Goal: Task Accomplishment & Management: Manage account settings

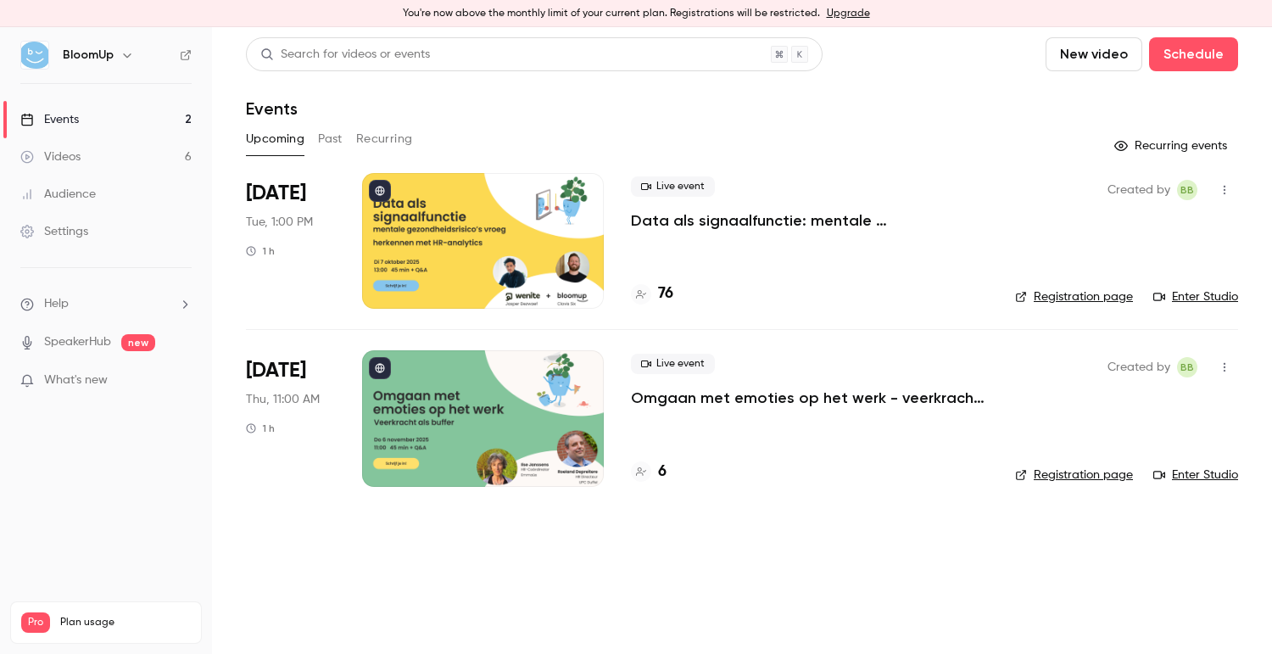
click at [813, 214] on p "Data als signaalfunctie: mentale gezondheidsrisico’s vroeg herkennen met HR-ana…" at bounding box center [809, 220] width 357 height 20
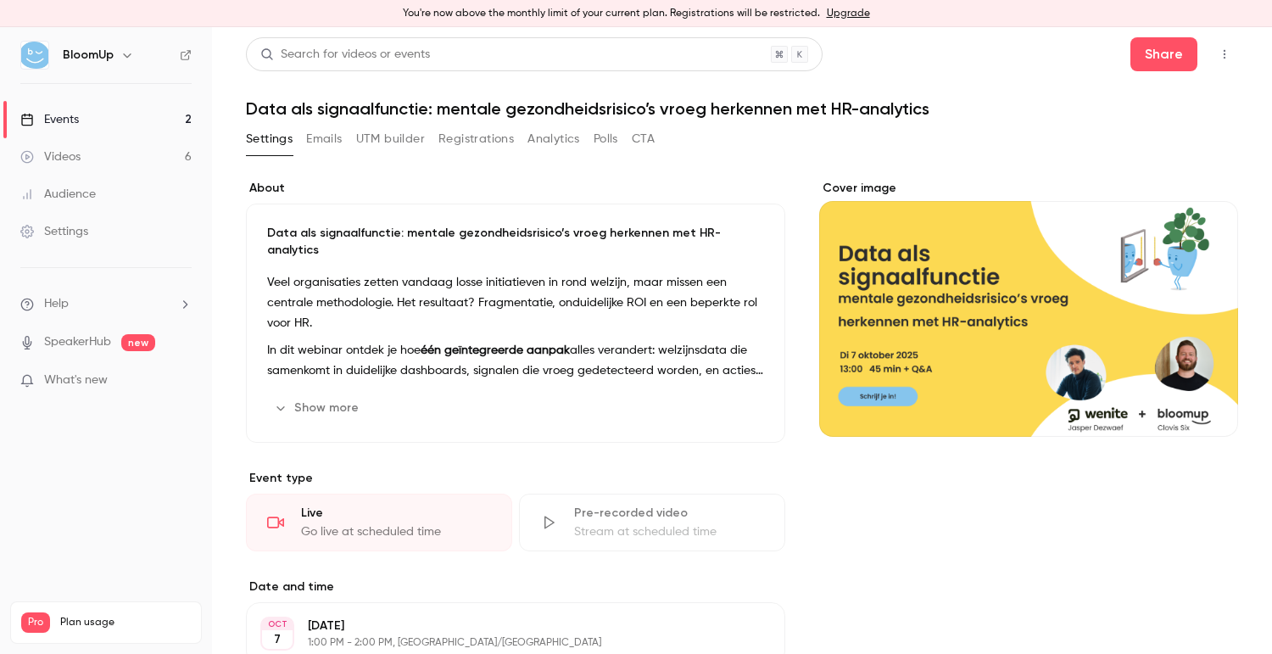
click at [486, 140] on button "Registrations" at bounding box center [476, 139] width 75 height 27
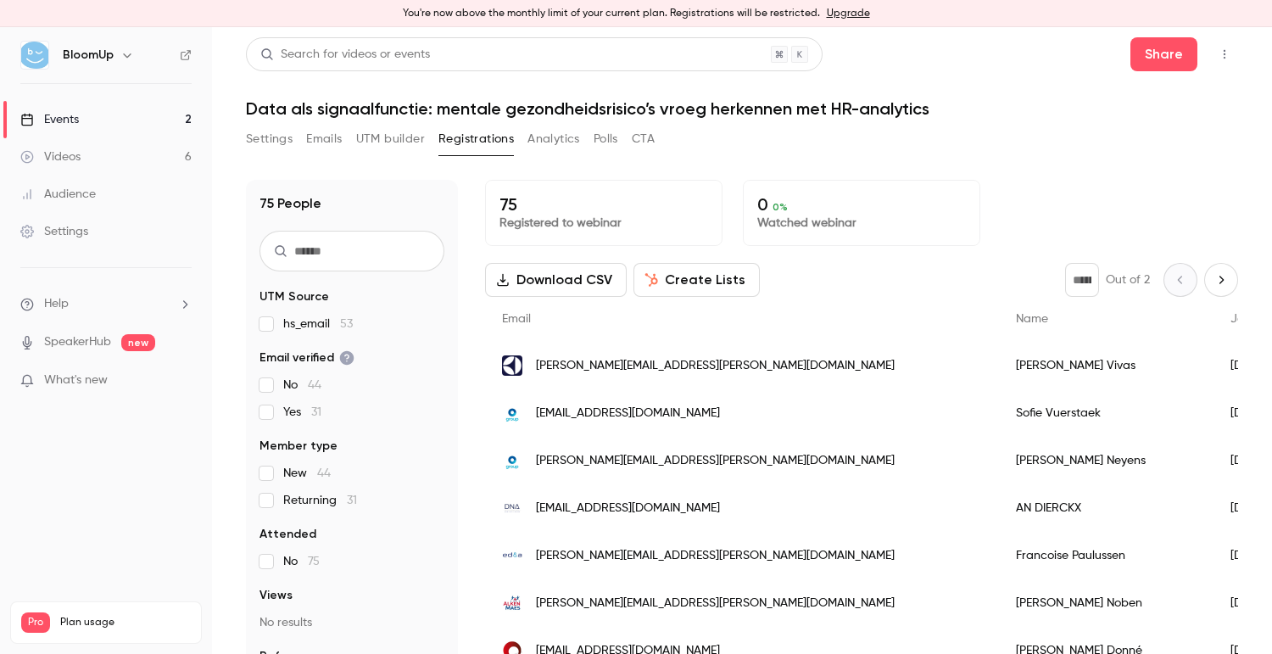
click at [554, 135] on button "Analytics" at bounding box center [554, 139] width 53 height 27
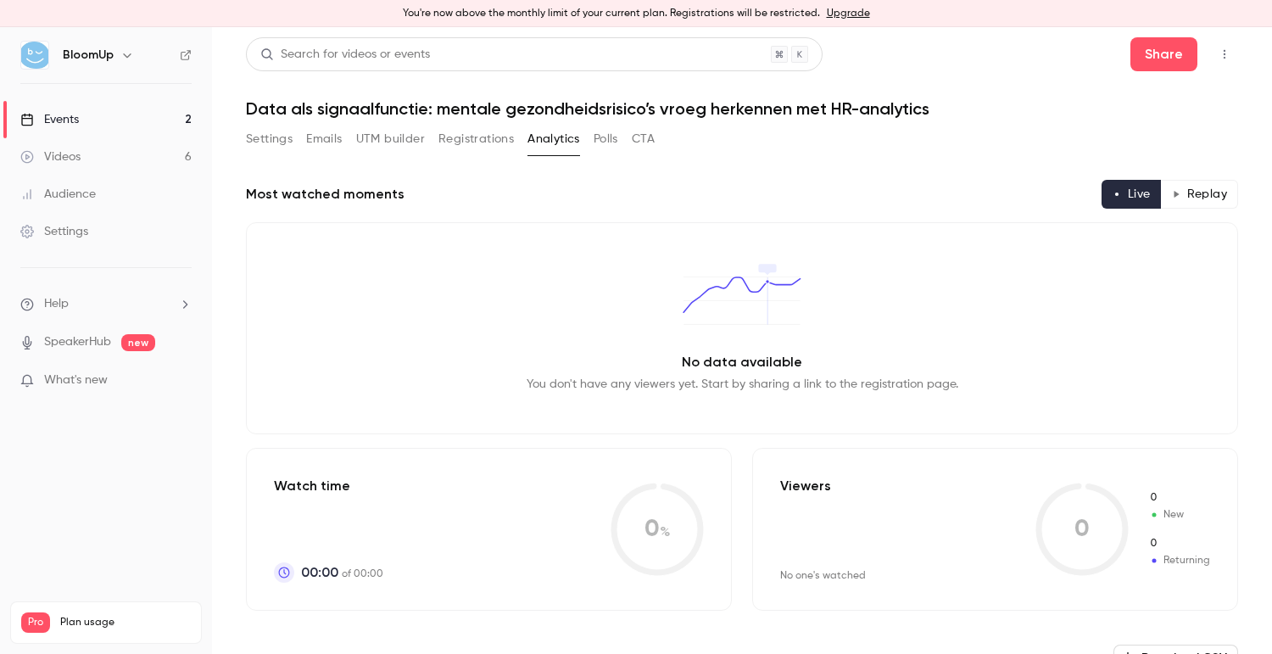
click at [600, 146] on button "Polls" at bounding box center [606, 139] width 25 height 27
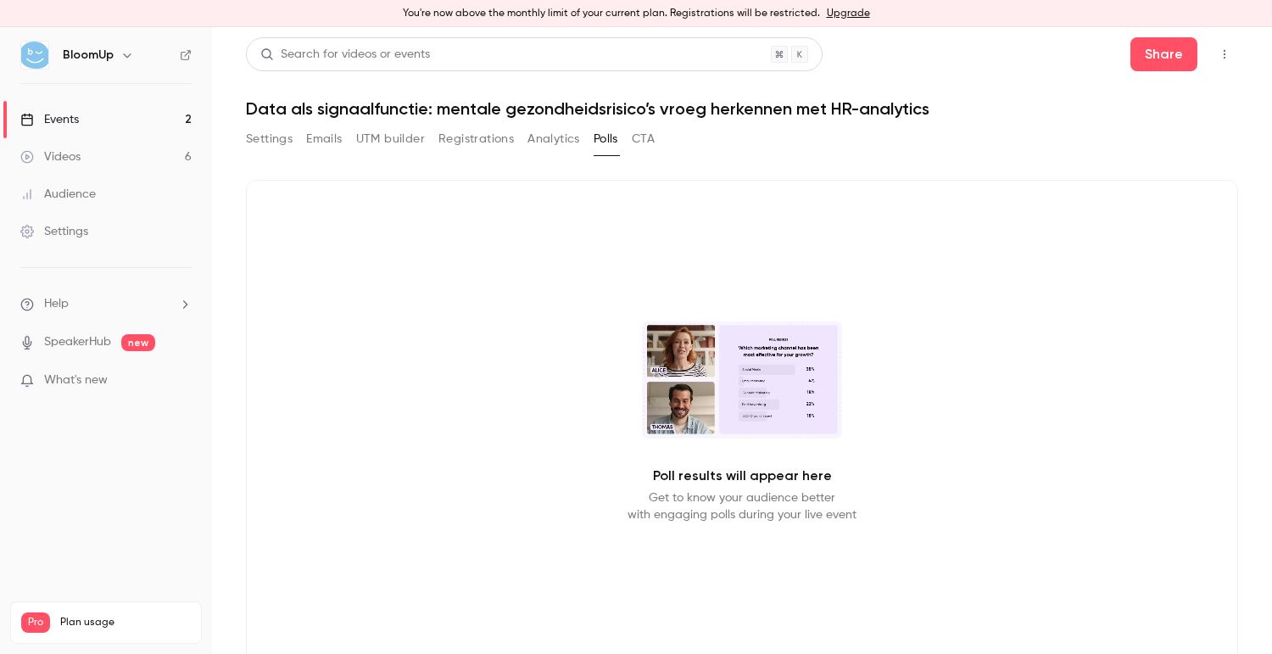
click at [395, 146] on button "UTM builder" at bounding box center [390, 139] width 69 height 27
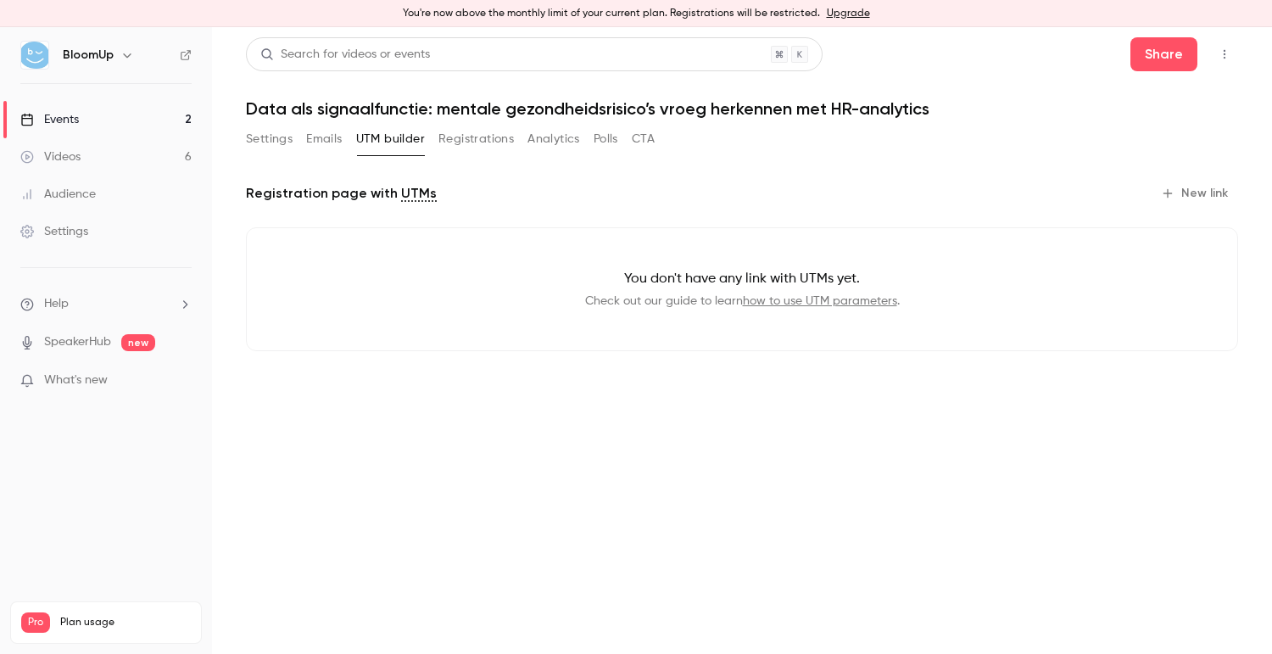
click at [326, 146] on button "Emails" at bounding box center [324, 139] width 36 height 27
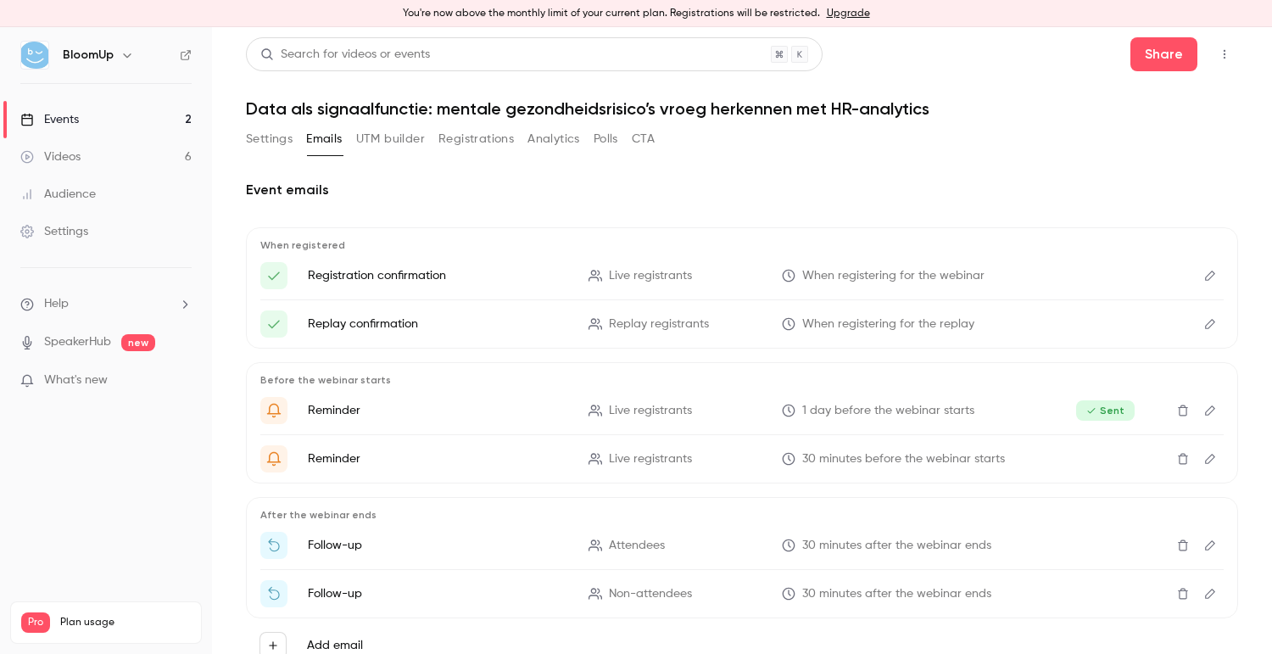
click at [272, 143] on button "Settings" at bounding box center [269, 139] width 47 height 27
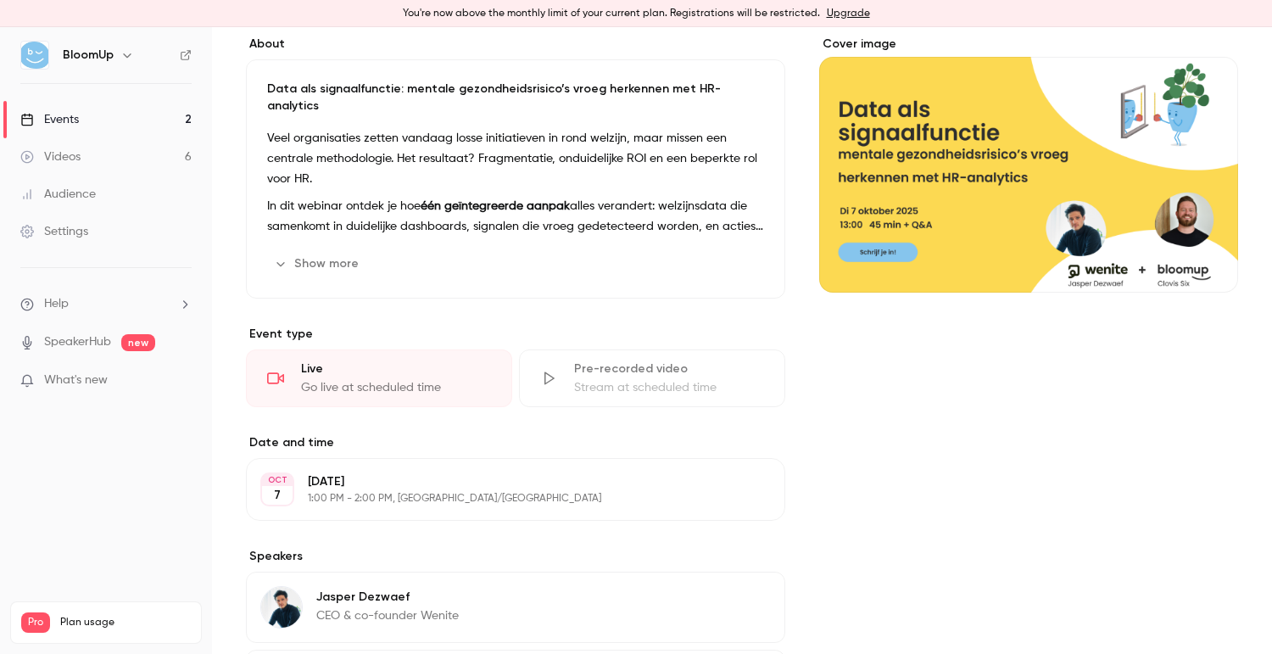
scroll to position [376, 0]
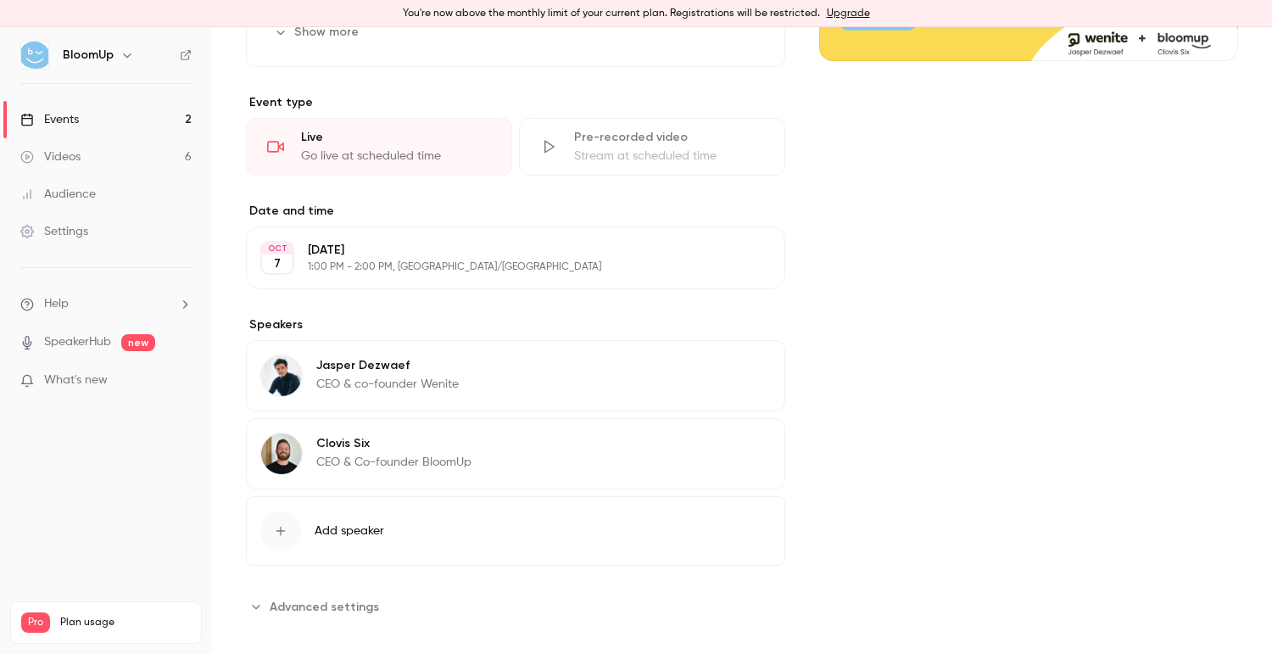
click at [367, 593] on button "Advanced settings" at bounding box center [317, 606] width 143 height 27
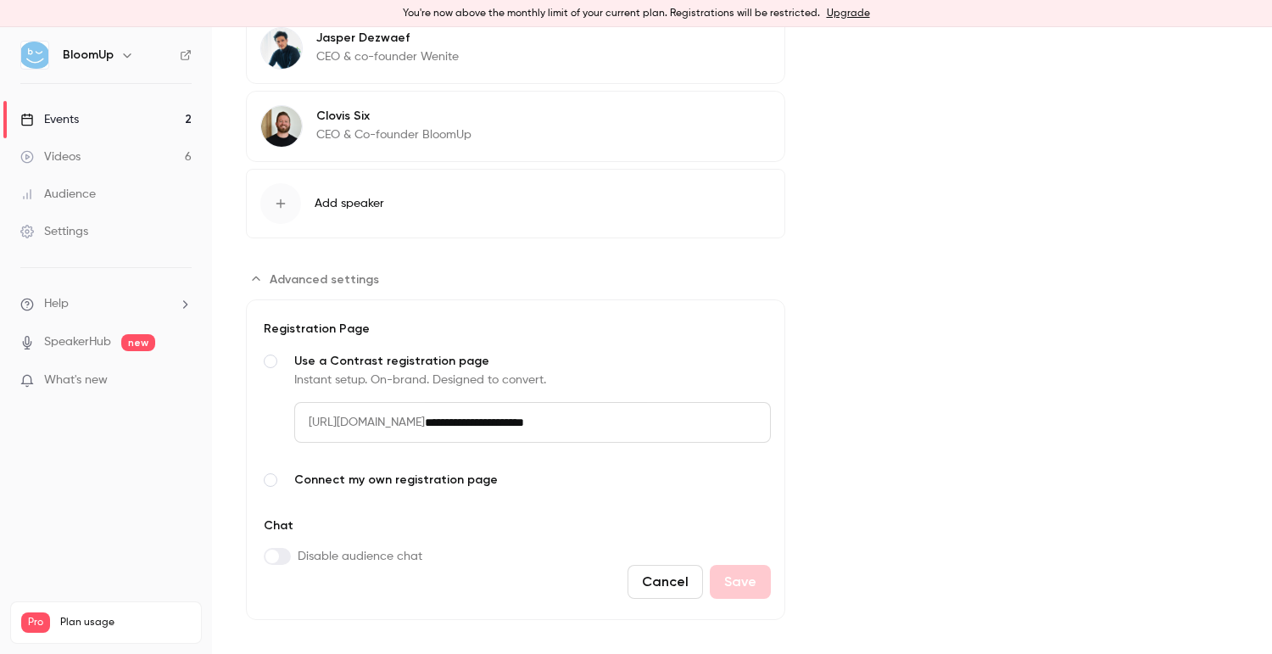
click at [500, 500] on div "**********" at bounding box center [515, 419] width 511 height 197
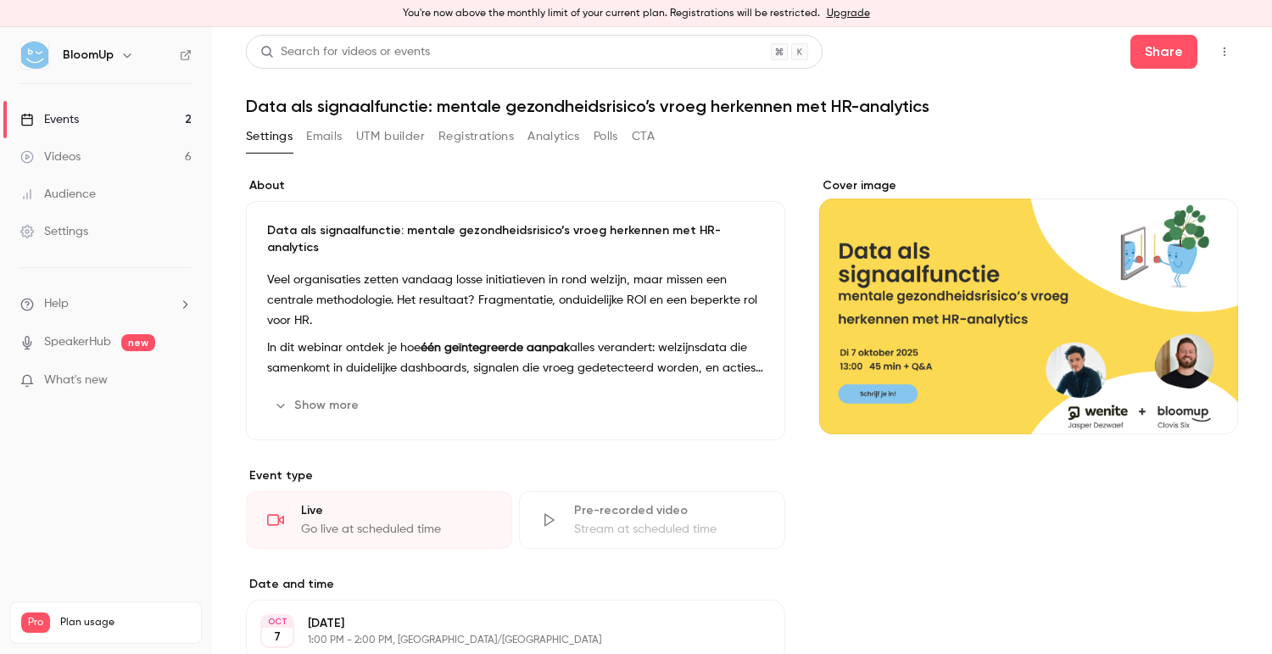
scroll to position [0, 0]
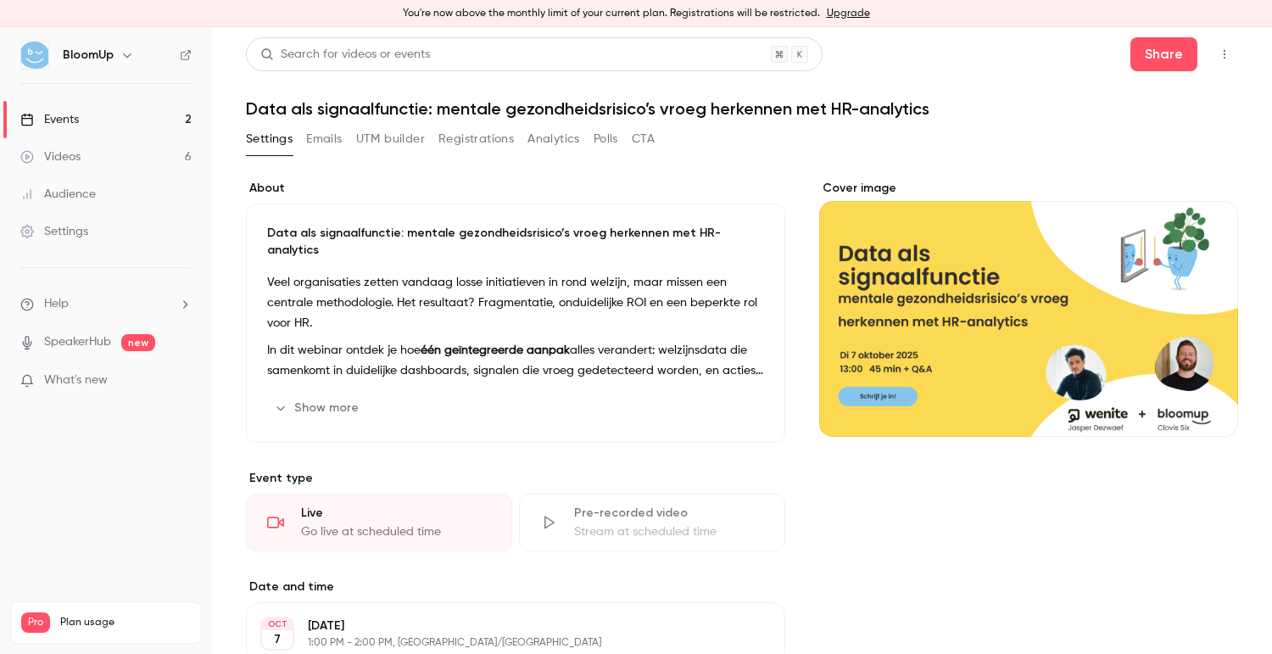
click at [165, 118] on link "Events 2" at bounding box center [106, 119] width 212 height 37
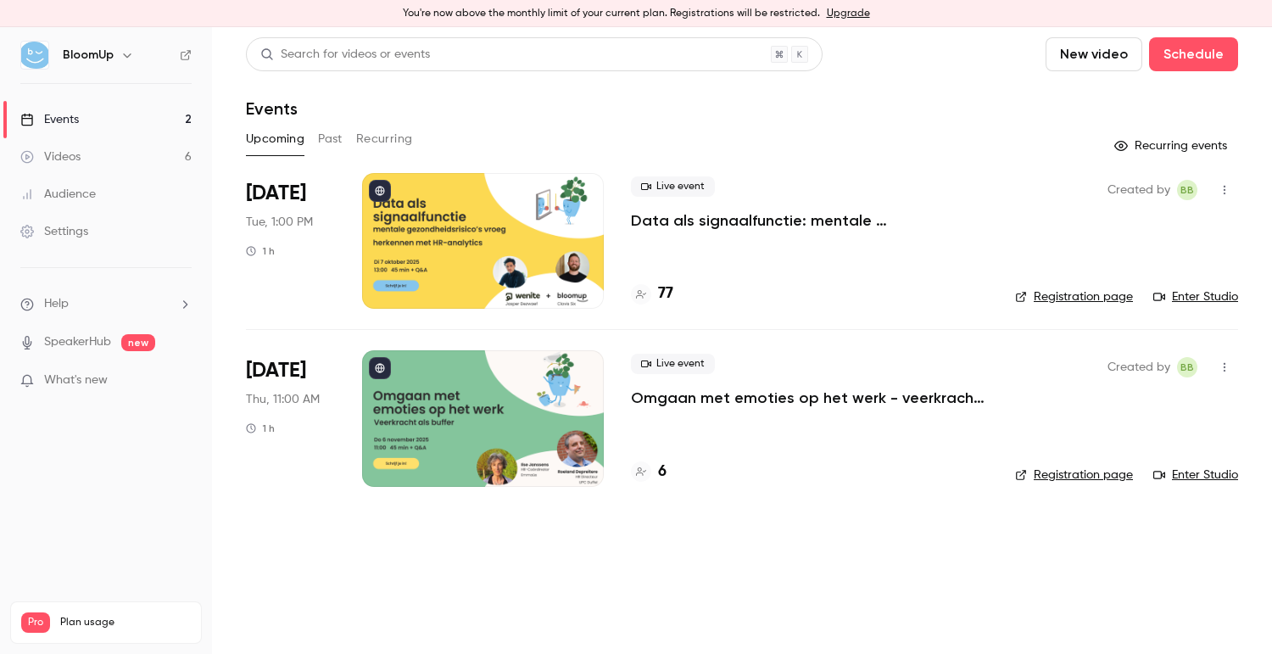
click at [730, 224] on p "Data als signaalfunctie: mentale gezondheidsrisico’s vroeg herkennen met HR-ana…" at bounding box center [809, 220] width 357 height 20
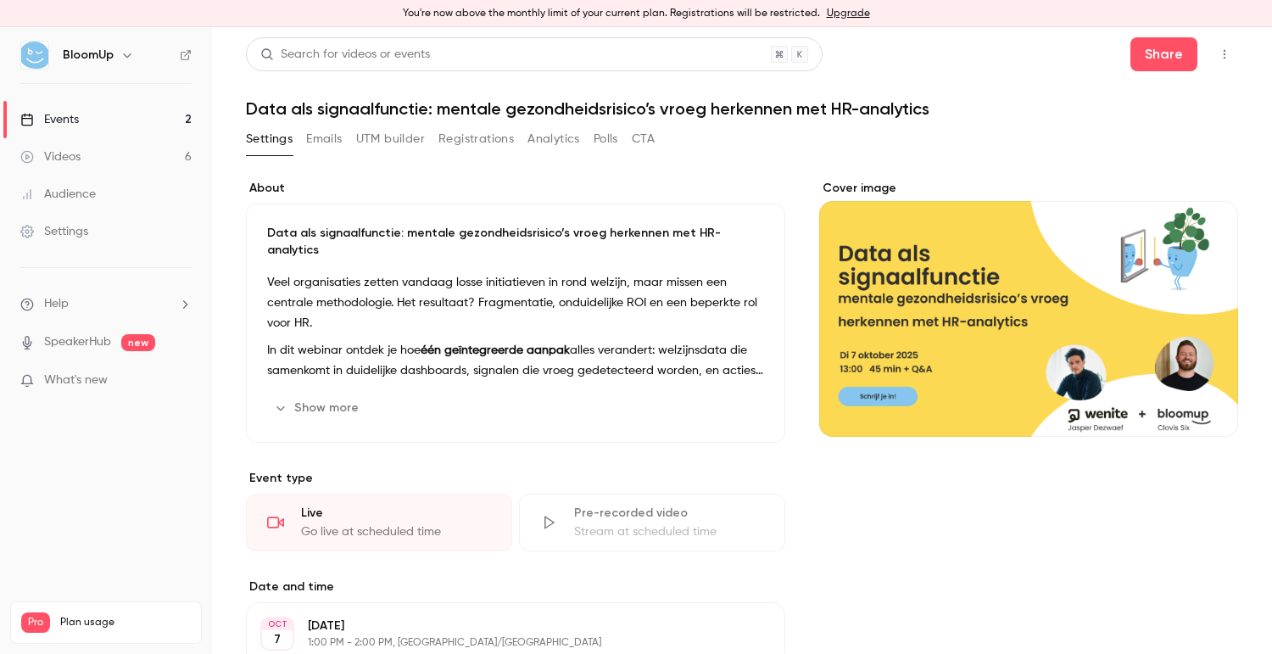
click at [467, 137] on button "Registrations" at bounding box center [476, 139] width 75 height 27
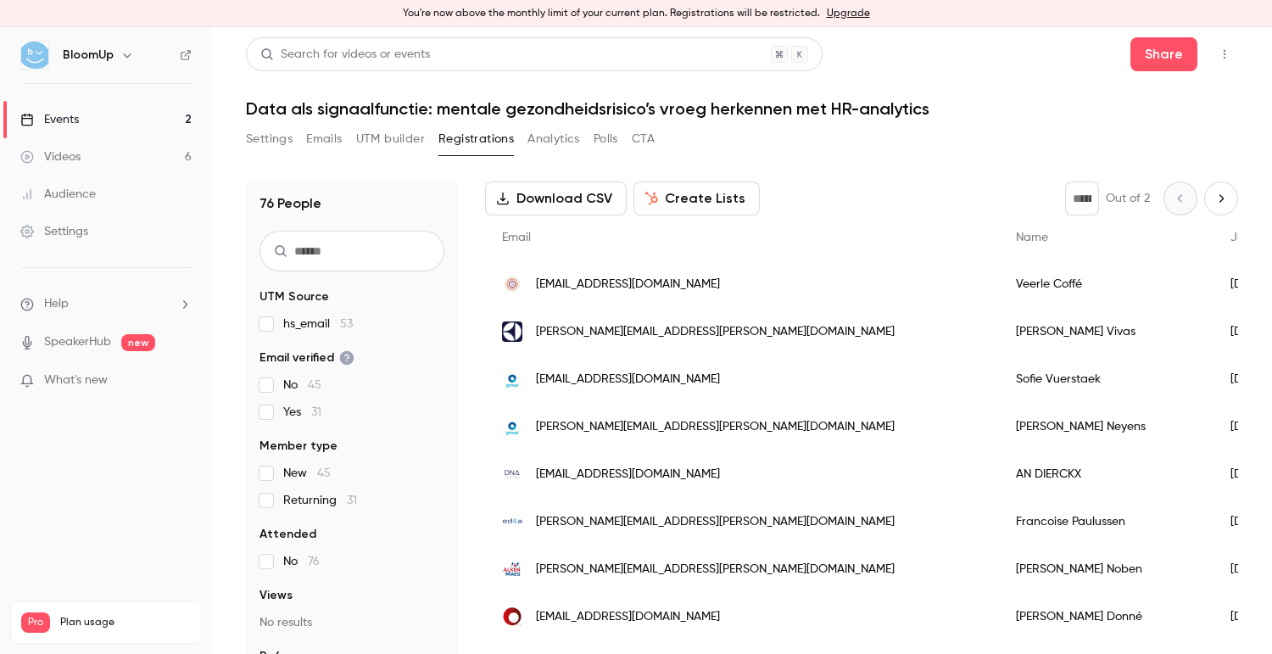
drag, startPoint x: 738, startPoint y: 381, endPoint x: 531, endPoint y: 382, distance: 207.0
click at [531, 382] on div "[EMAIL_ADDRESS][DOMAIN_NAME]" at bounding box center [742, 379] width 514 height 48
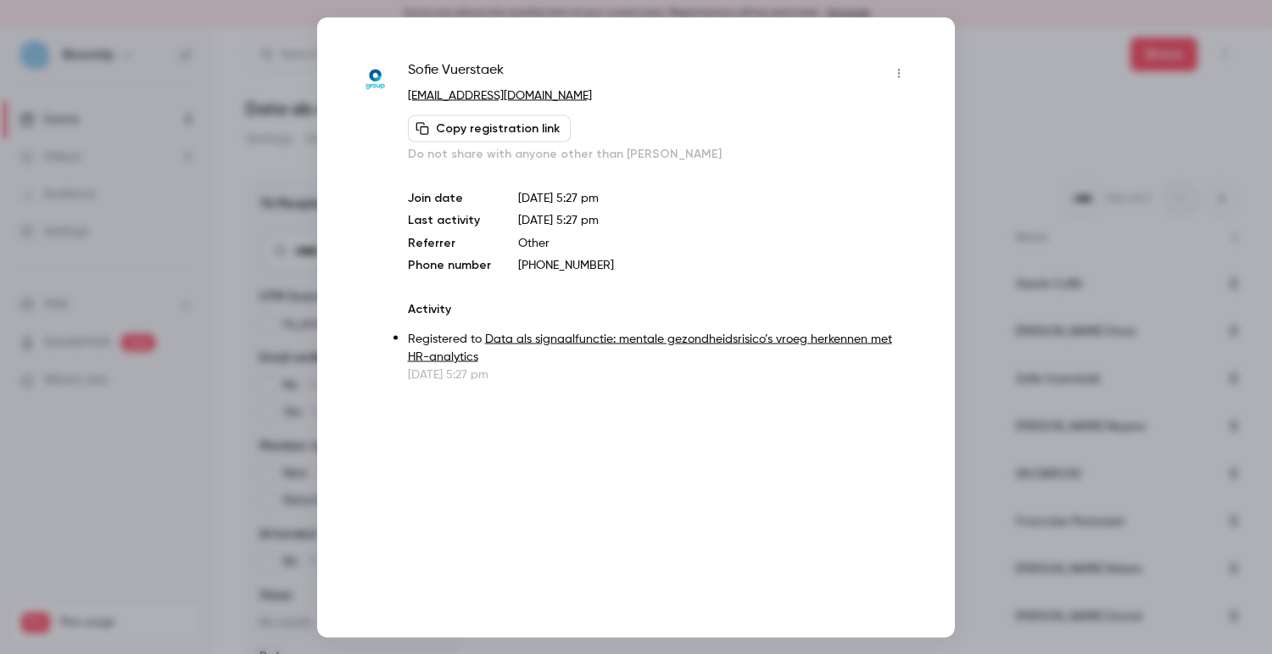
copy span "[EMAIL_ADDRESS][DOMAIN_NAME]"
drag, startPoint x: 601, startPoint y: 98, endPoint x: 407, endPoint y: 98, distance: 194.3
click at [408, 98] on p "[EMAIL_ADDRESS][DOMAIN_NAME]" at bounding box center [660, 96] width 505 height 18
copy link "[EMAIL_ADDRESS][DOMAIN_NAME]"
click at [997, 111] on div at bounding box center [636, 327] width 1272 height 654
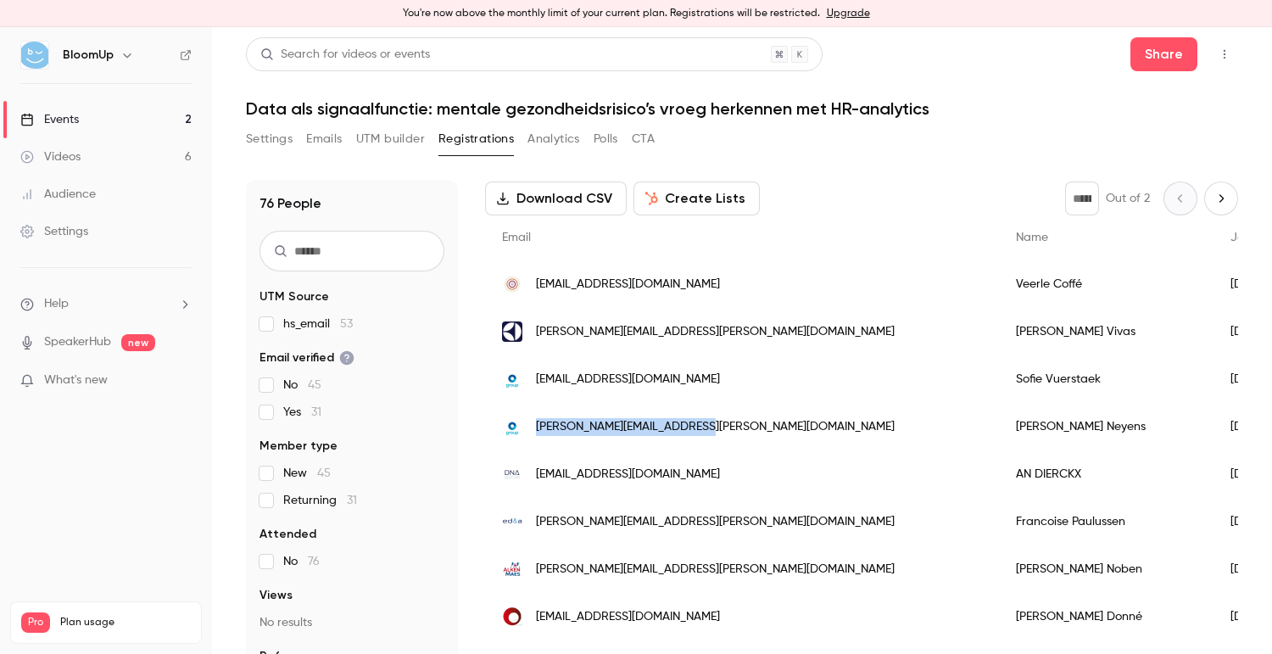
drag, startPoint x: 715, startPoint y: 435, endPoint x: 534, endPoint y: 430, distance: 180.8
click at [534, 430] on div "[PERSON_NAME][EMAIL_ADDRESS][PERSON_NAME][DOMAIN_NAME]" at bounding box center [742, 427] width 514 height 48
copy span "[PERSON_NAME][EMAIL_ADDRESS][PERSON_NAME][DOMAIN_NAME]"
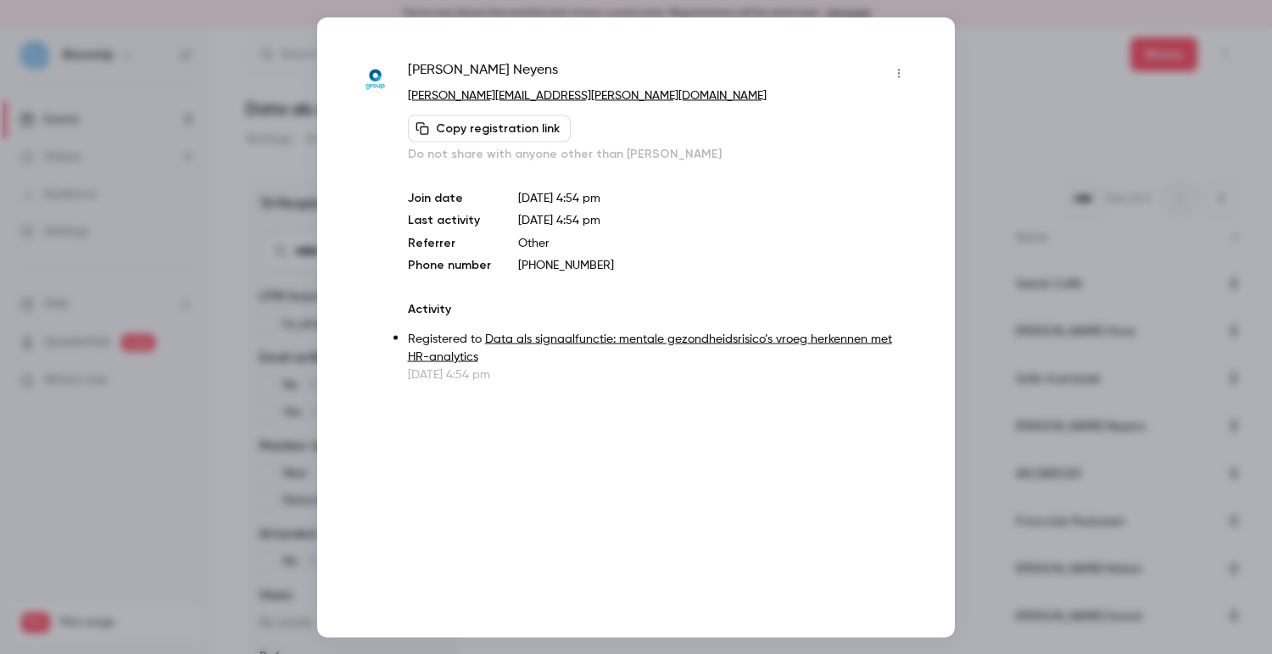
click at [1023, 134] on div at bounding box center [636, 327] width 1272 height 654
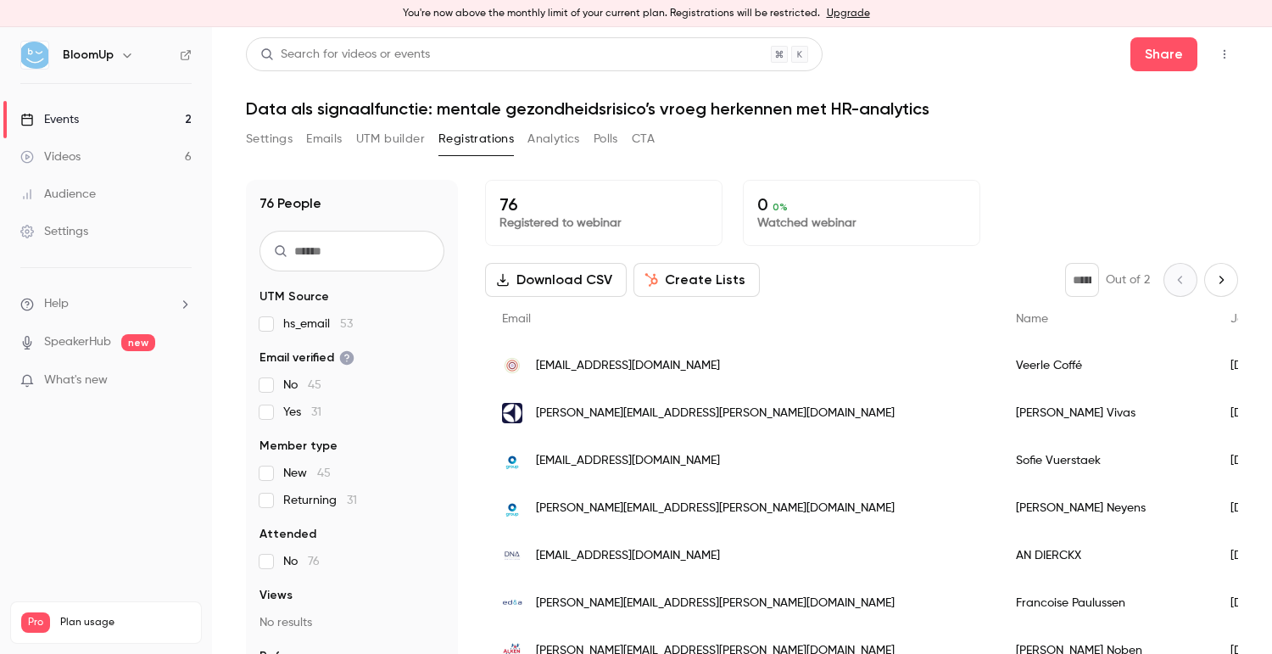
click at [1227, 56] on icon "button" at bounding box center [1225, 54] width 14 height 12
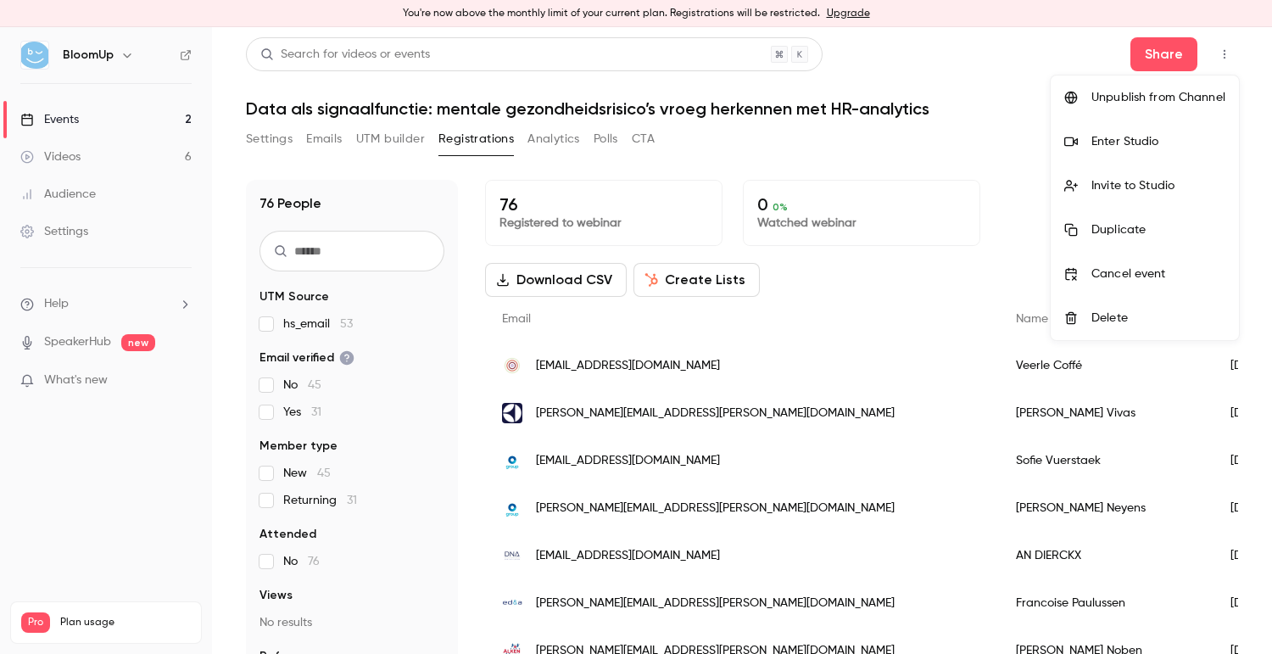
click at [1002, 70] on div at bounding box center [636, 327] width 1272 height 654
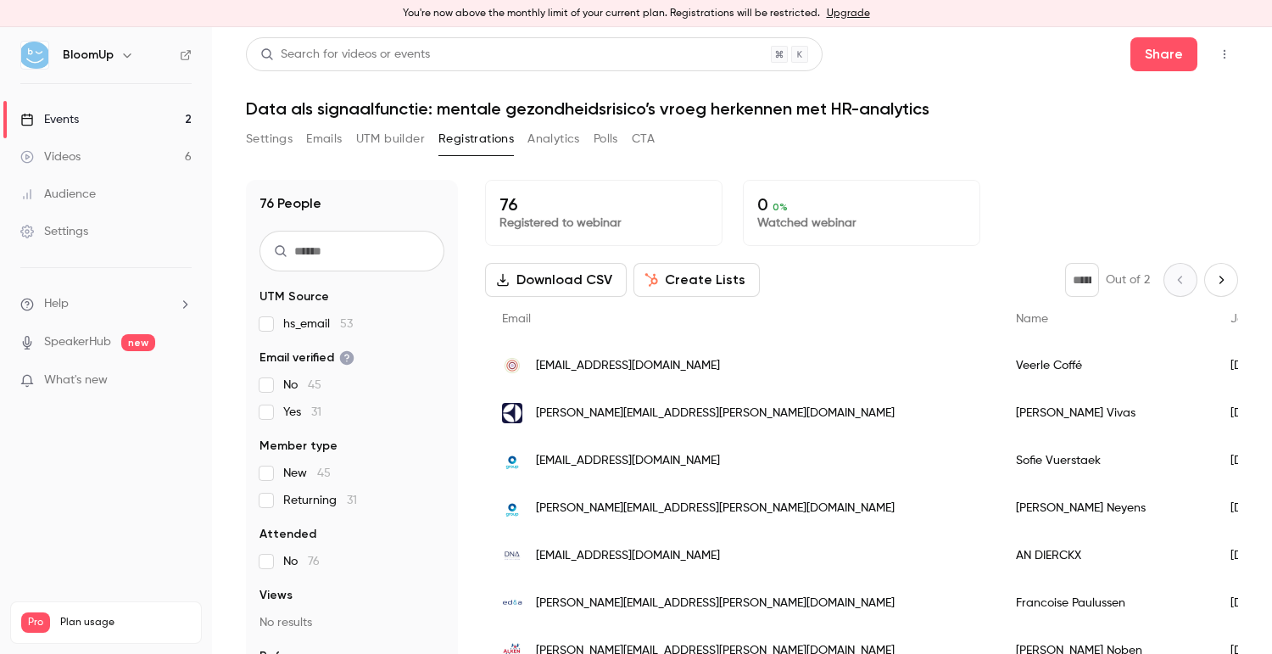
click at [389, 141] on button "UTM builder" at bounding box center [390, 139] width 69 height 27
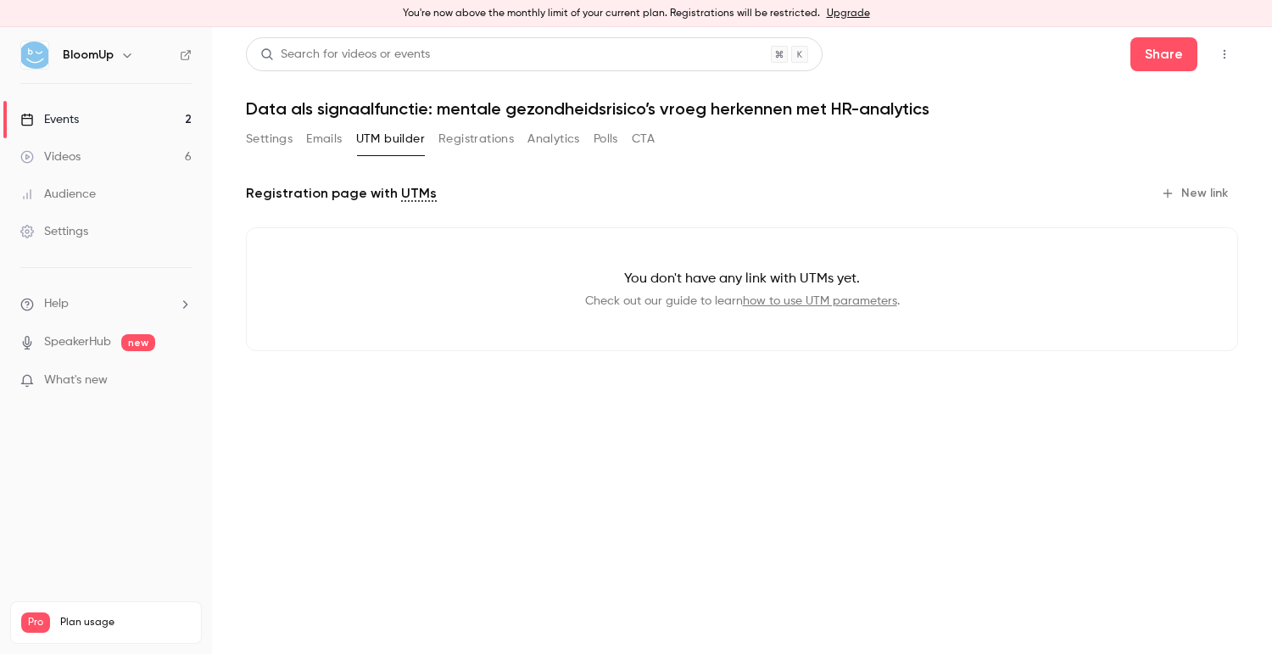
click at [319, 141] on button "Emails" at bounding box center [324, 139] width 36 height 27
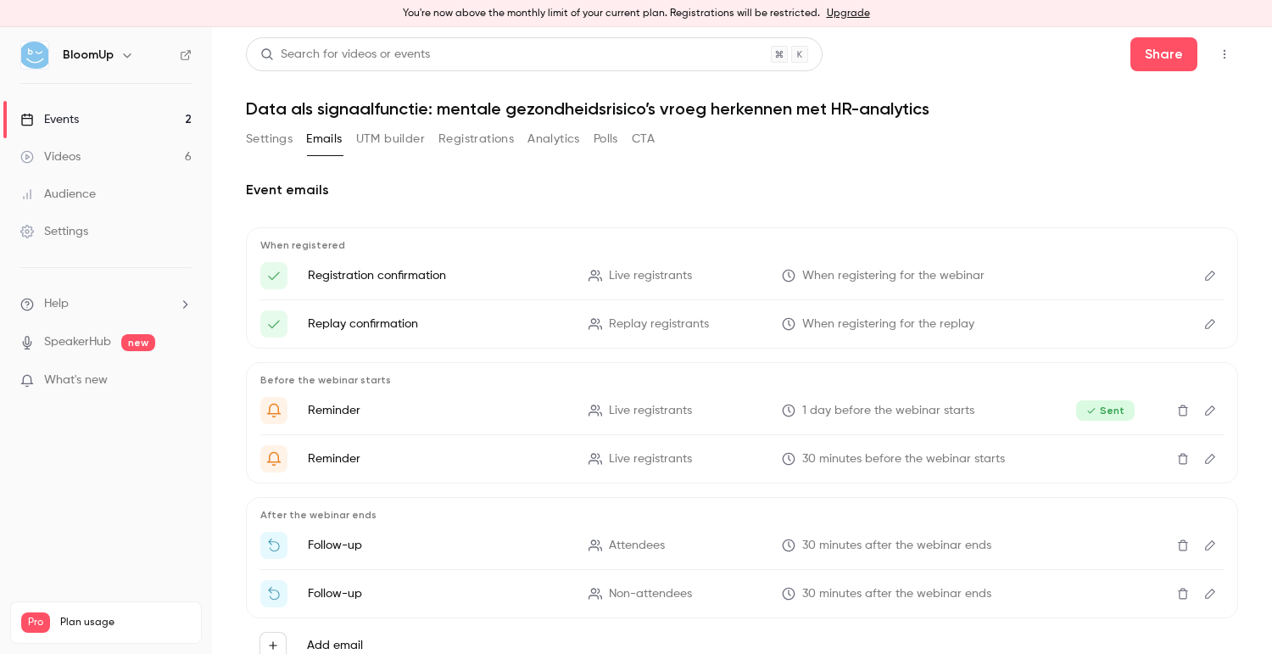
click at [268, 140] on button "Settings" at bounding box center [269, 139] width 47 height 27
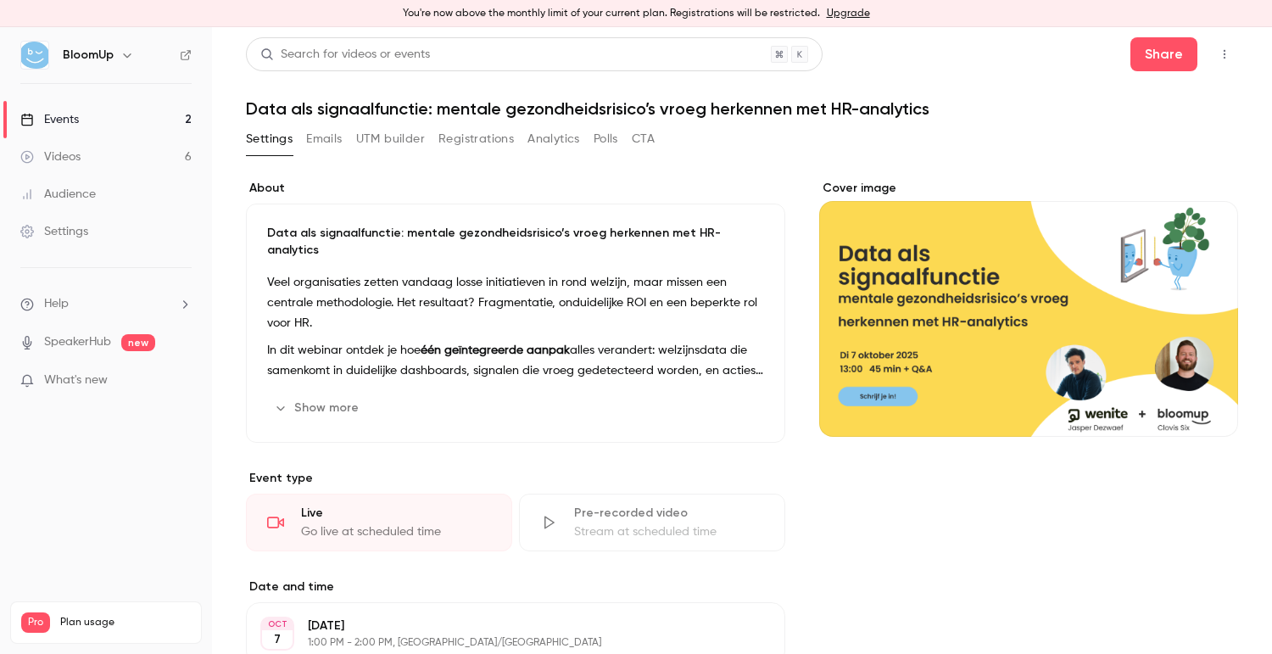
click at [545, 129] on button "Analytics" at bounding box center [554, 139] width 53 height 27
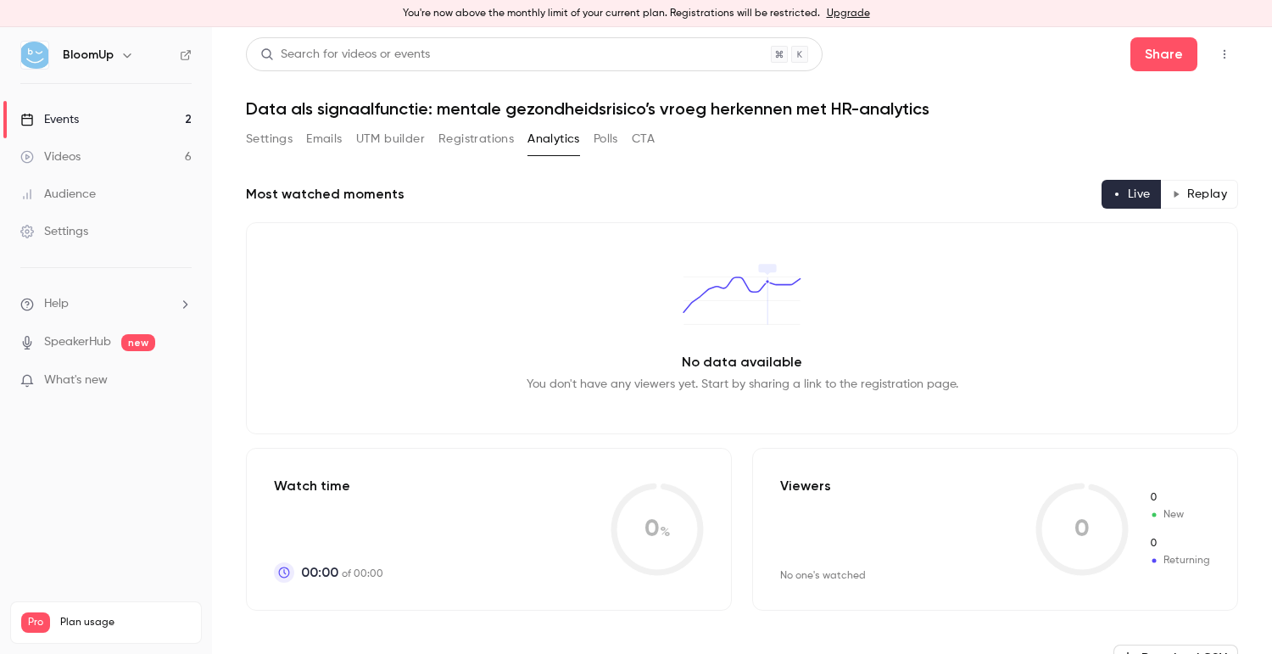
click at [600, 137] on button "Polls" at bounding box center [606, 139] width 25 height 27
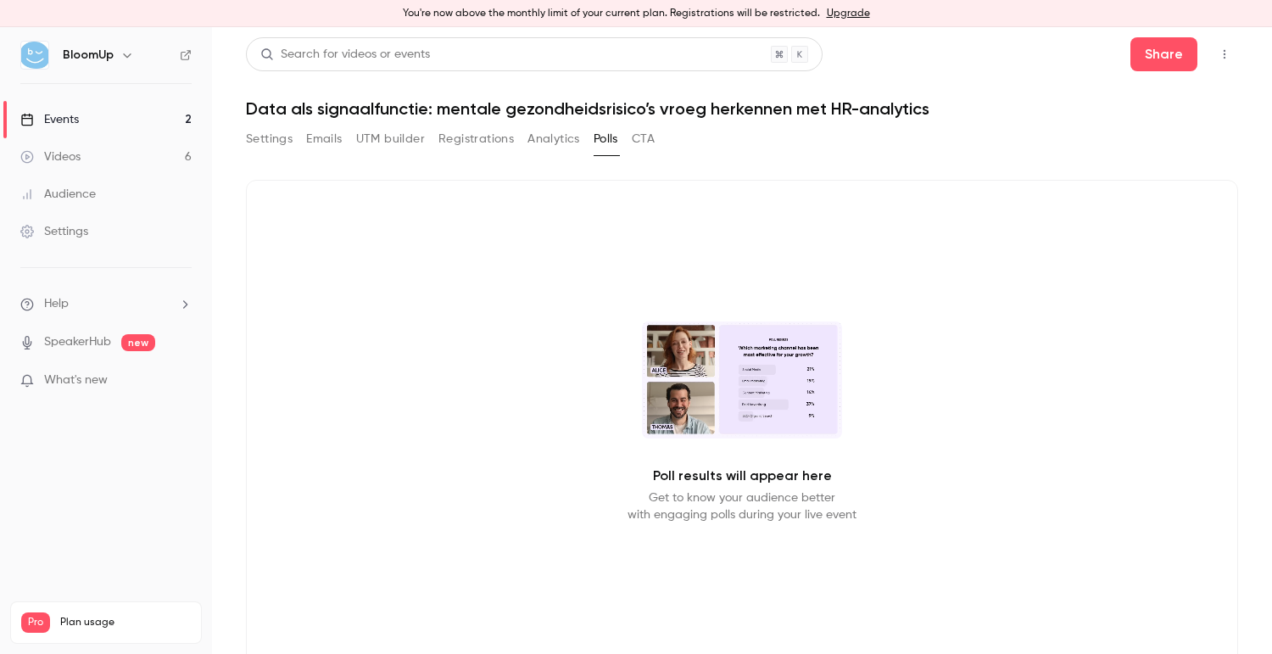
click at [648, 134] on button "CTA" at bounding box center [643, 139] width 23 height 27
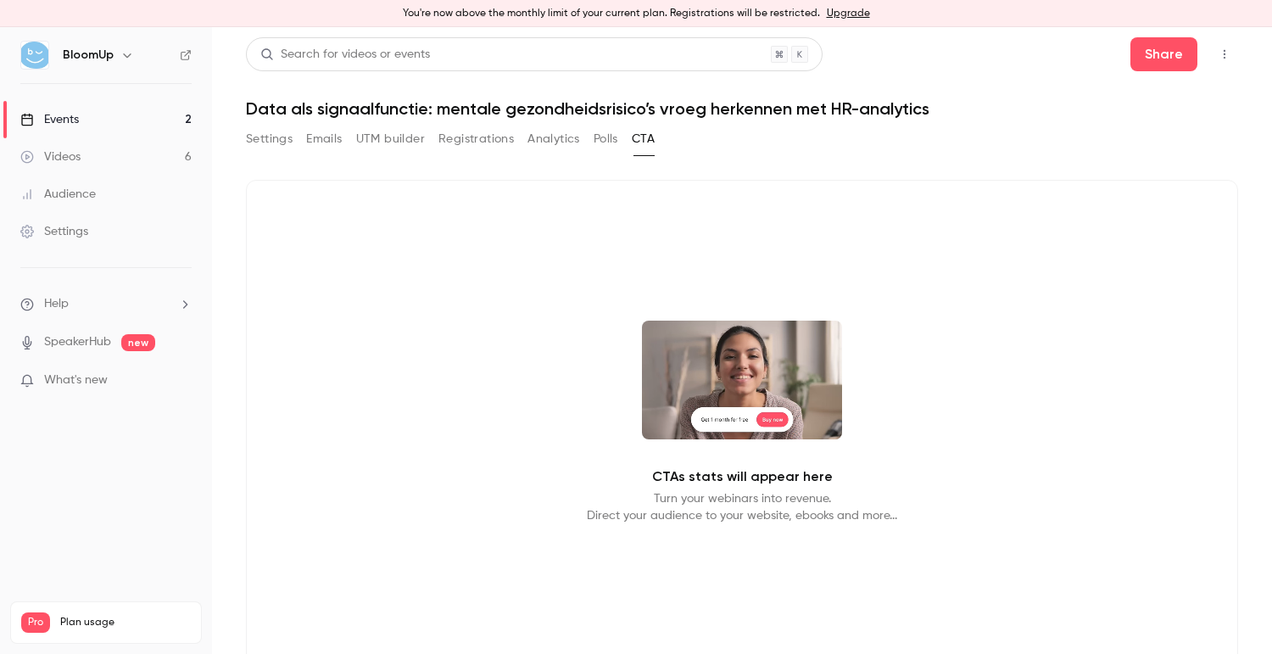
click at [489, 135] on button "Registrations" at bounding box center [476, 139] width 75 height 27
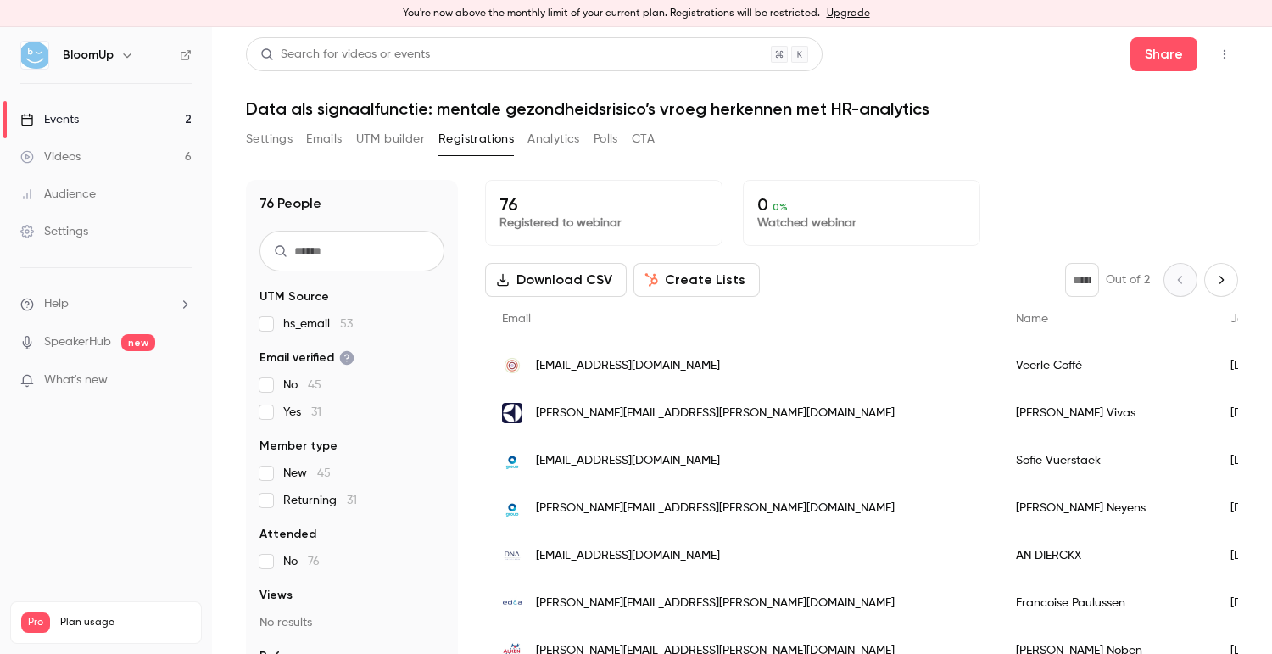
click at [390, 139] on button "UTM builder" at bounding box center [390, 139] width 69 height 27
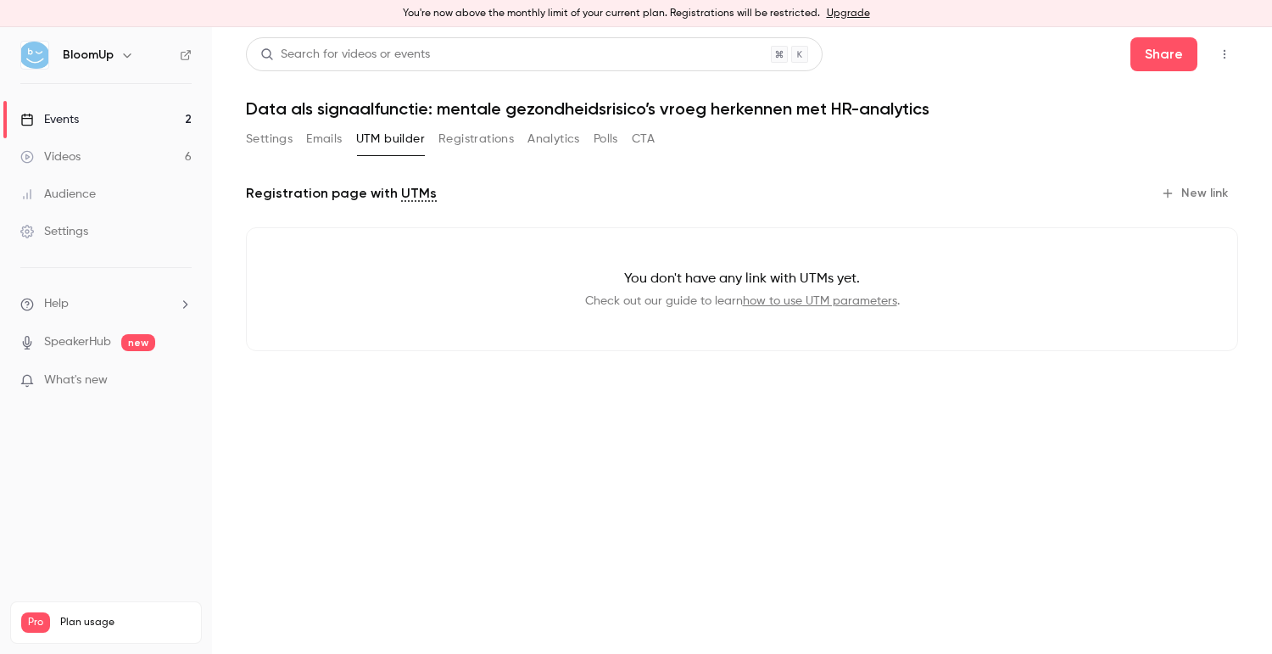
click at [340, 137] on button "Emails" at bounding box center [324, 139] width 36 height 27
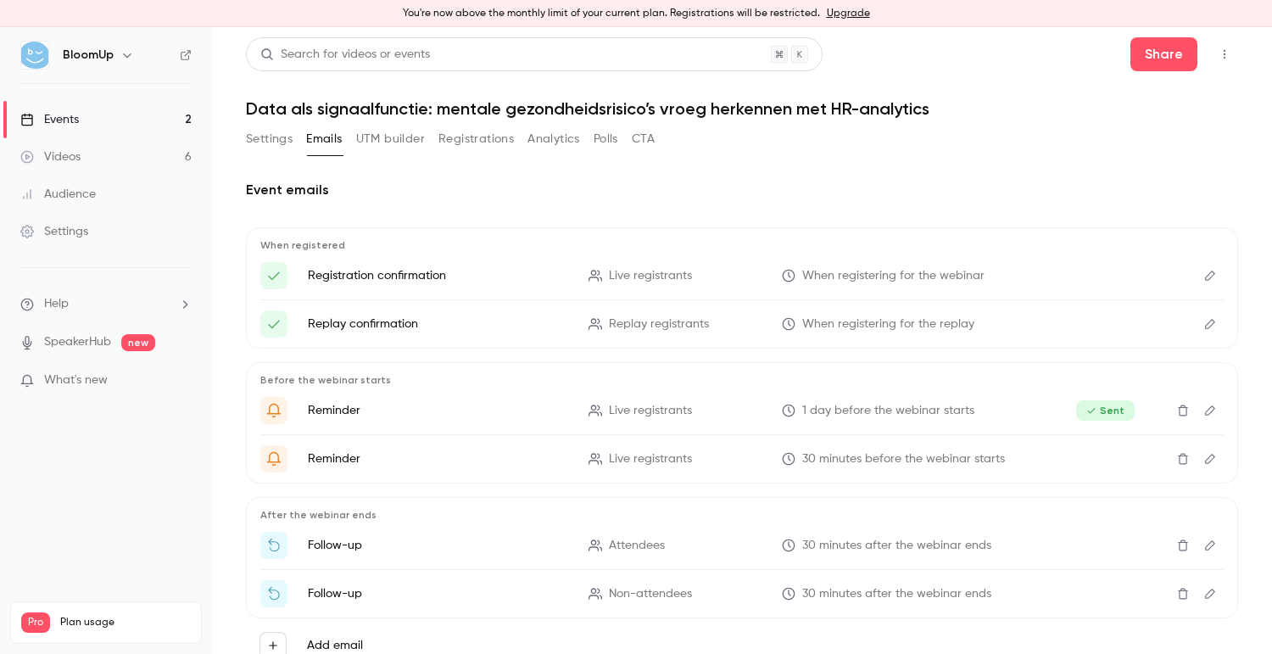
click at [278, 136] on button "Settings" at bounding box center [269, 139] width 47 height 27
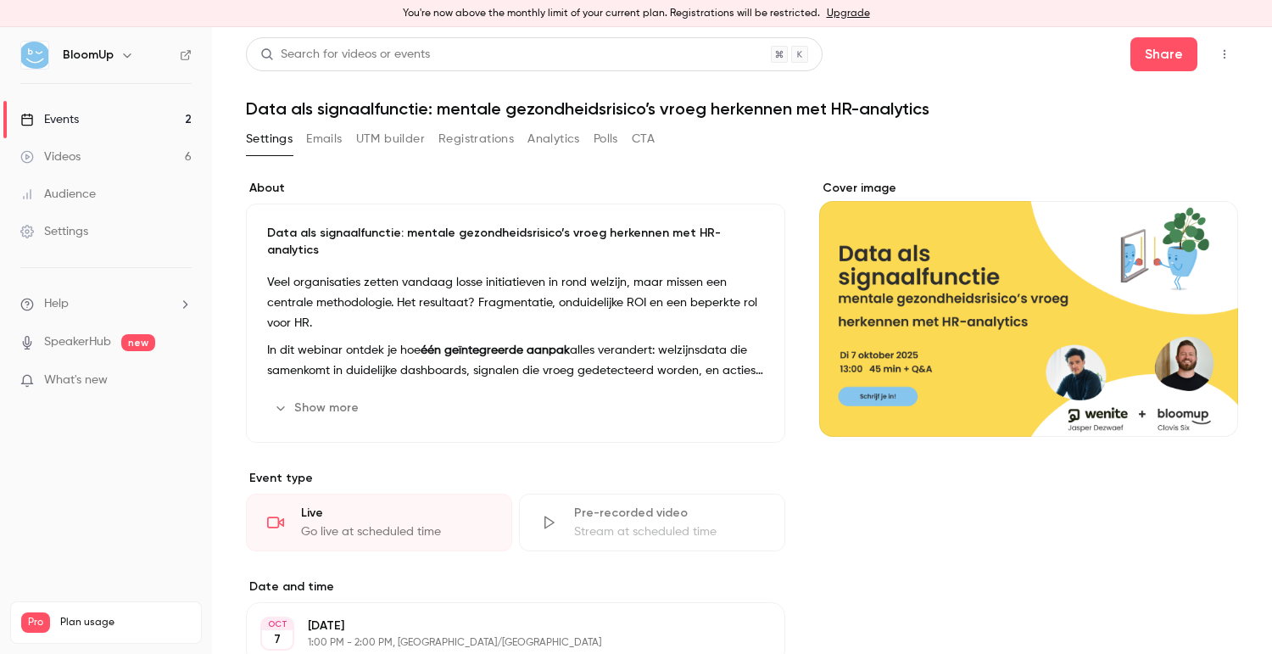
click at [120, 126] on link "Events 2" at bounding box center [106, 119] width 212 height 37
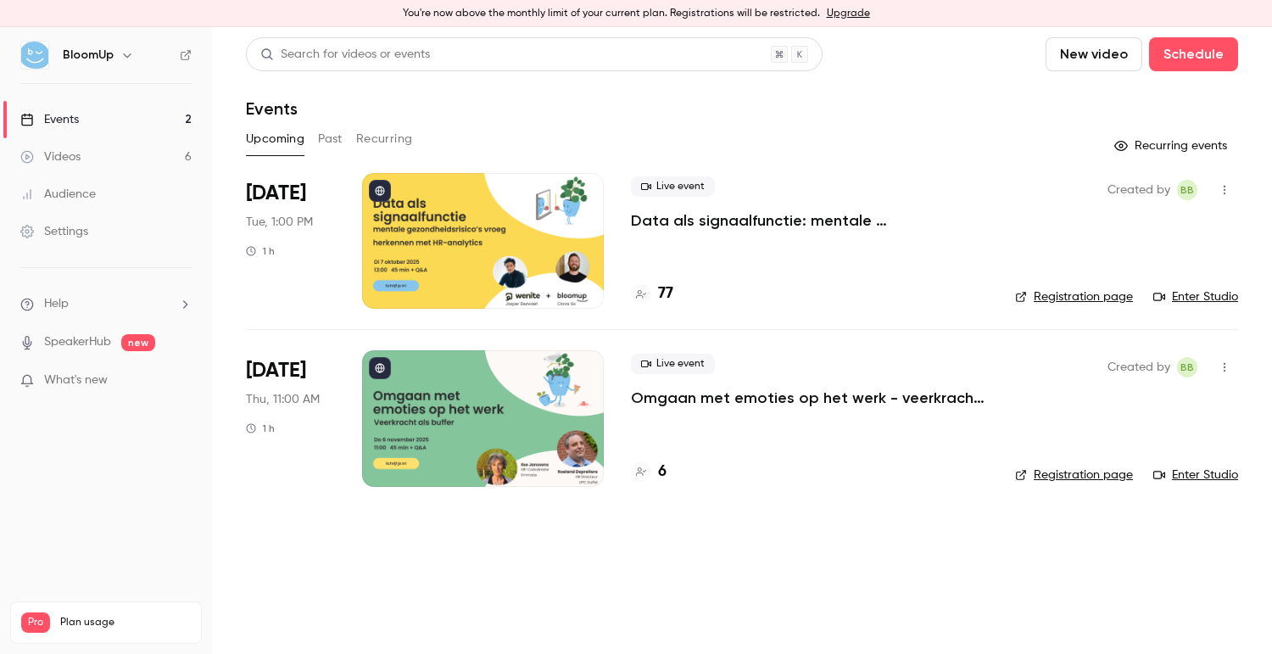
click at [1223, 188] on icon "button" at bounding box center [1225, 190] width 14 height 12
click at [1221, 188] on div at bounding box center [636, 327] width 1272 height 654
click at [87, 232] on div "Settings" at bounding box center [54, 231] width 68 height 17
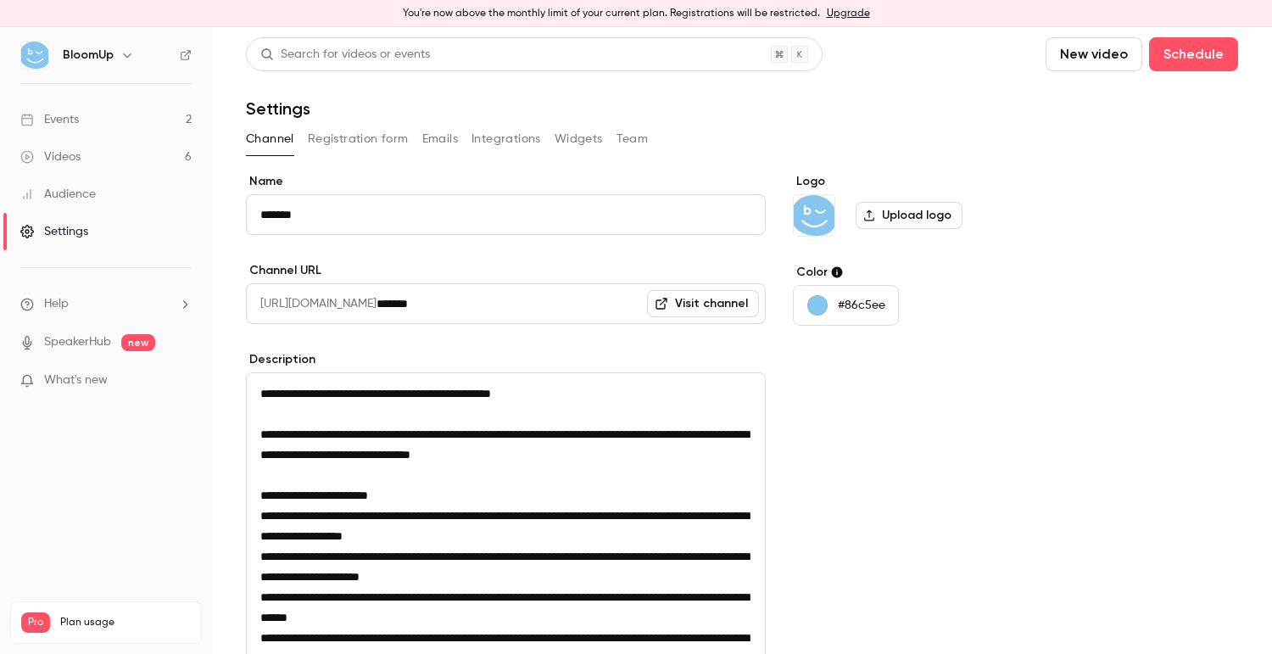
click at [363, 153] on div "Channel Registration form Emails Integrations Widgets Team" at bounding box center [742, 143] width 992 height 34
click at [367, 143] on button "Registration form" at bounding box center [358, 139] width 101 height 27
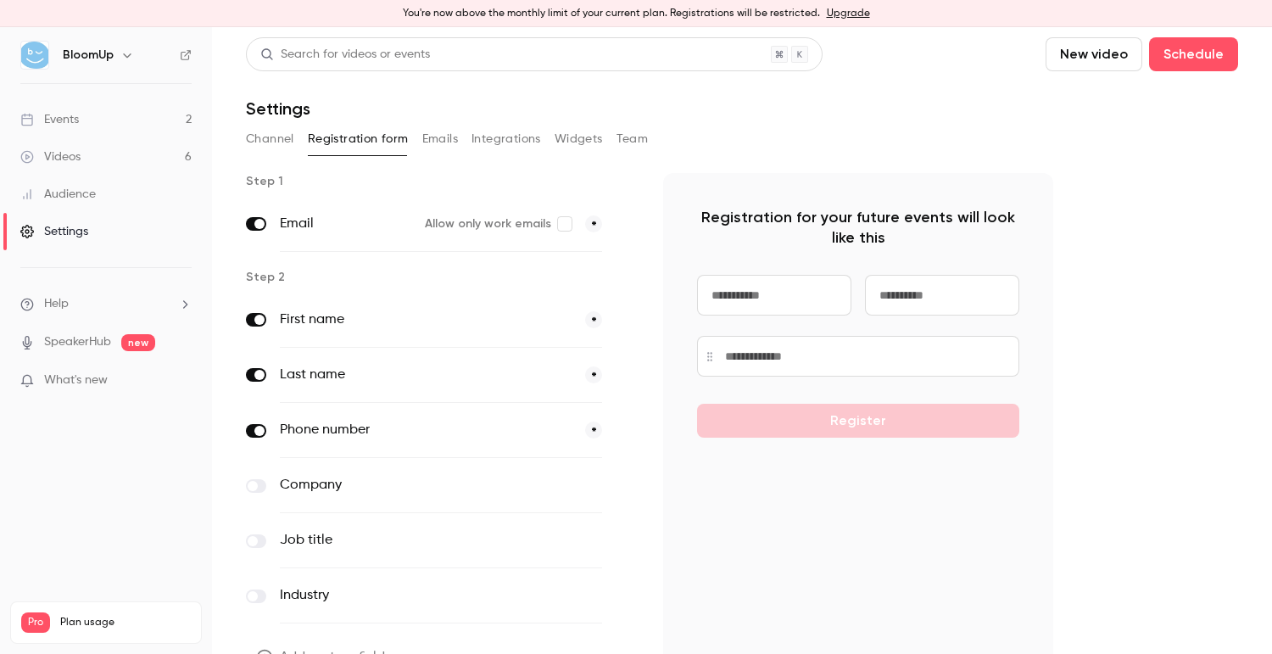
click at [431, 145] on button "Emails" at bounding box center [440, 139] width 36 height 27
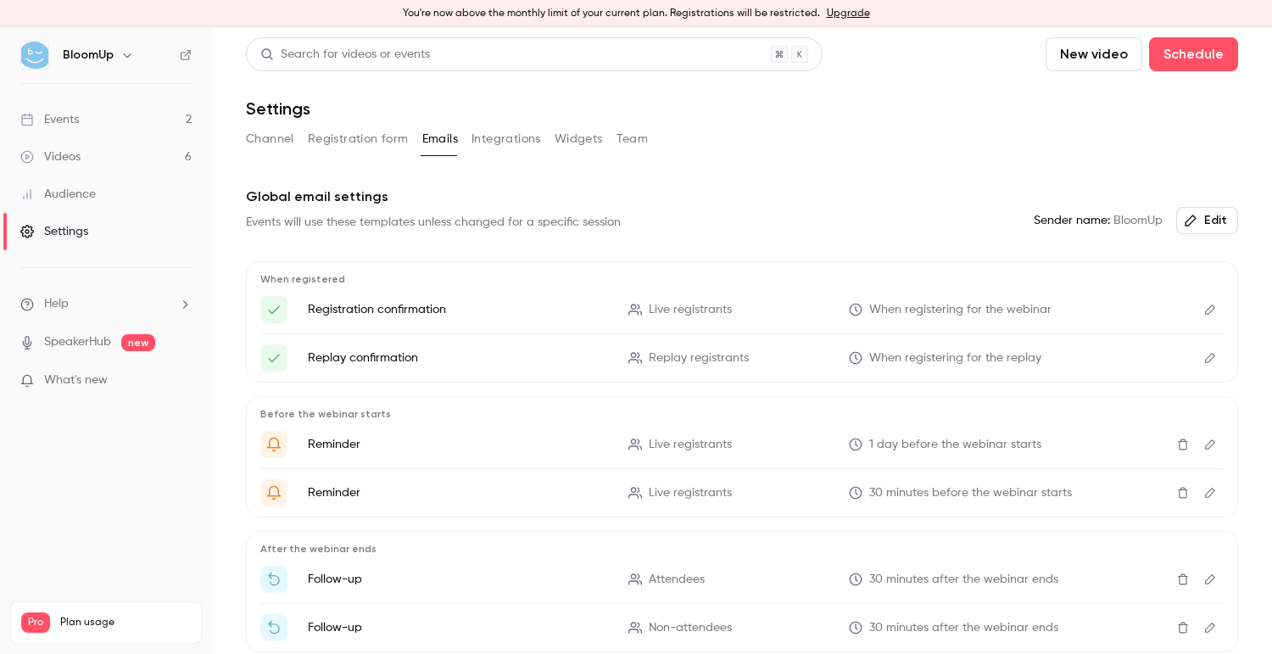
click at [502, 144] on button "Integrations" at bounding box center [507, 139] width 70 height 27
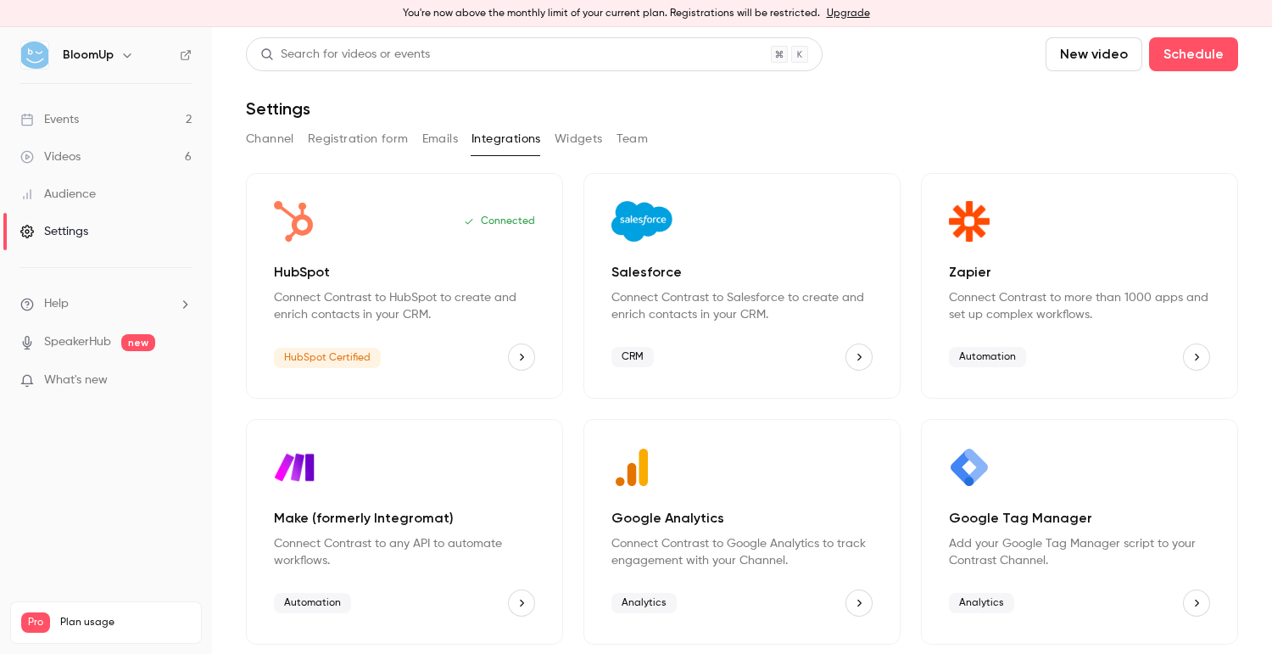
click at [570, 143] on button "Widgets" at bounding box center [579, 139] width 48 height 27
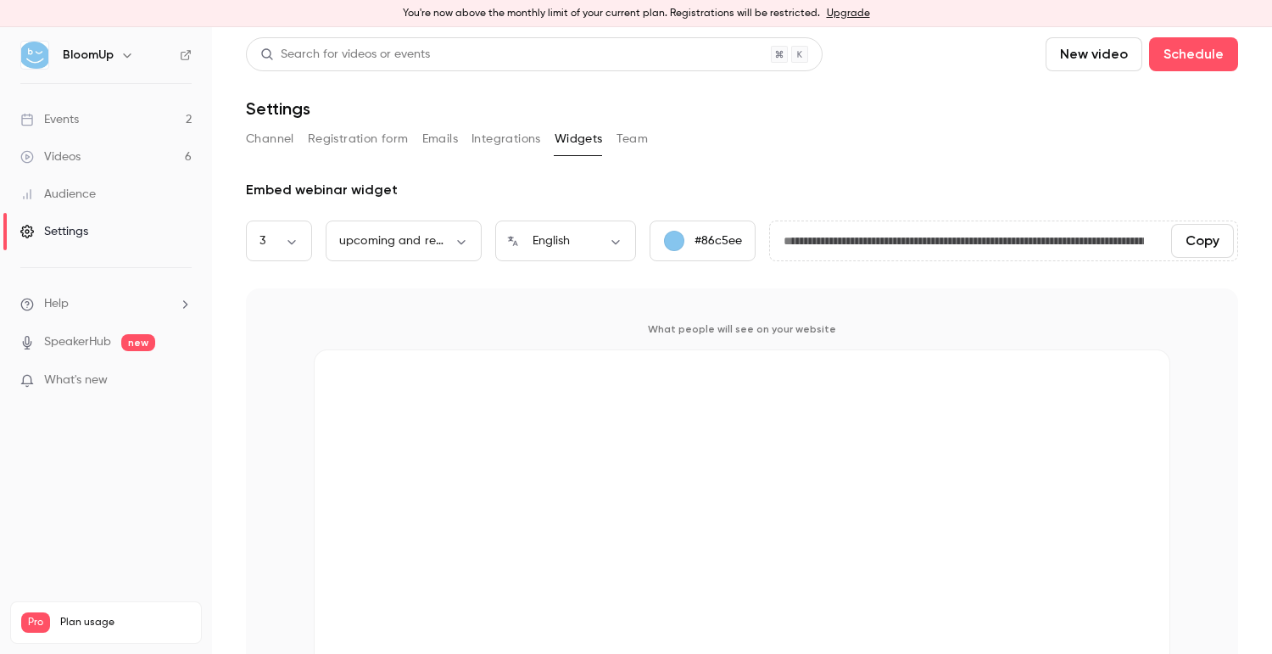
click at [618, 143] on button "Team" at bounding box center [633, 139] width 32 height 27
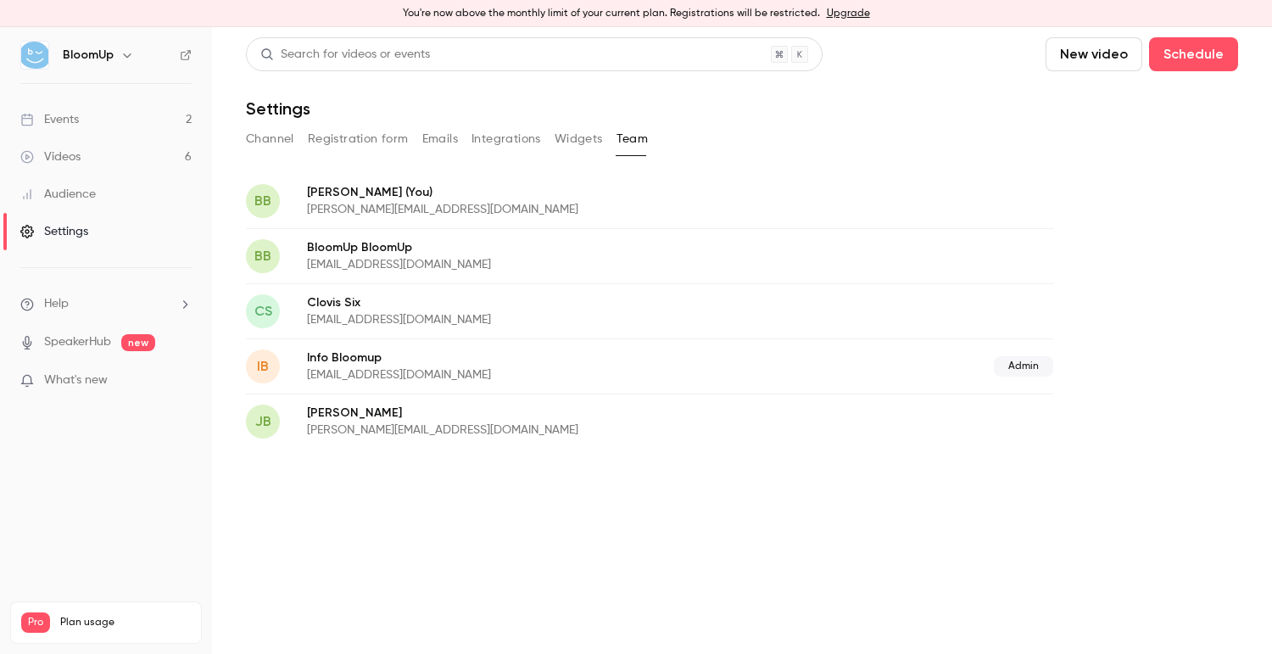
click at [383, 140] on button "Registration form" at bounding box center [358, 139] width 101 height 27
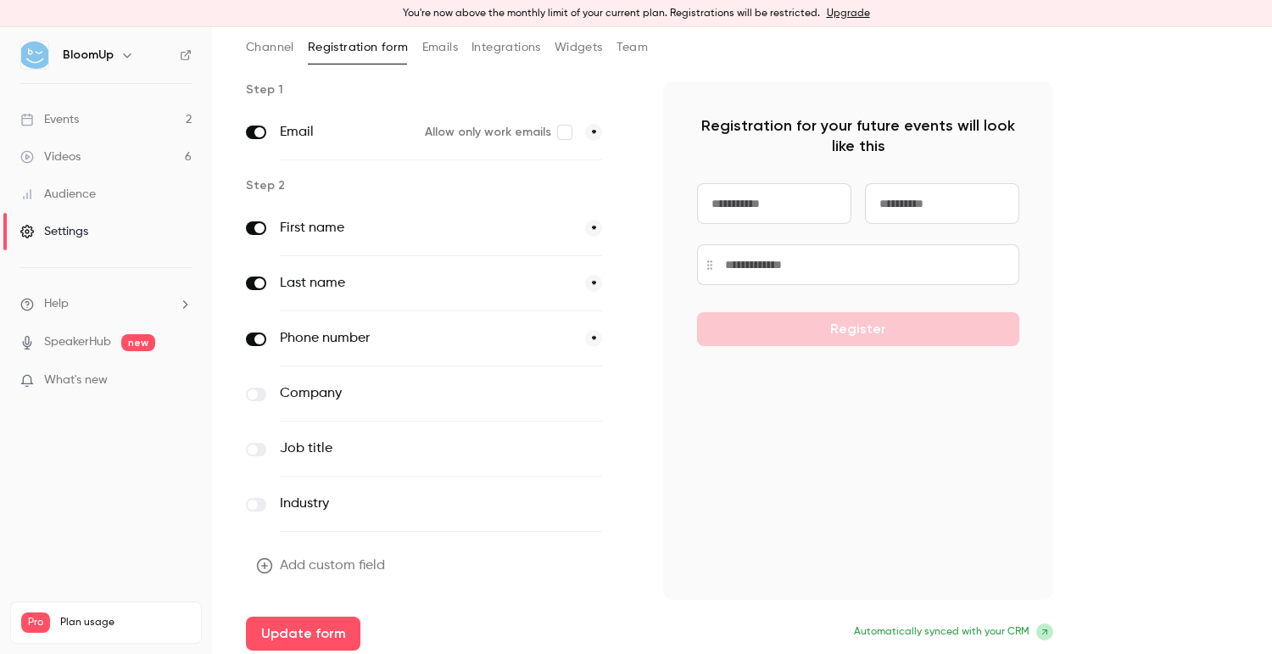
scroll to position [98, 0]
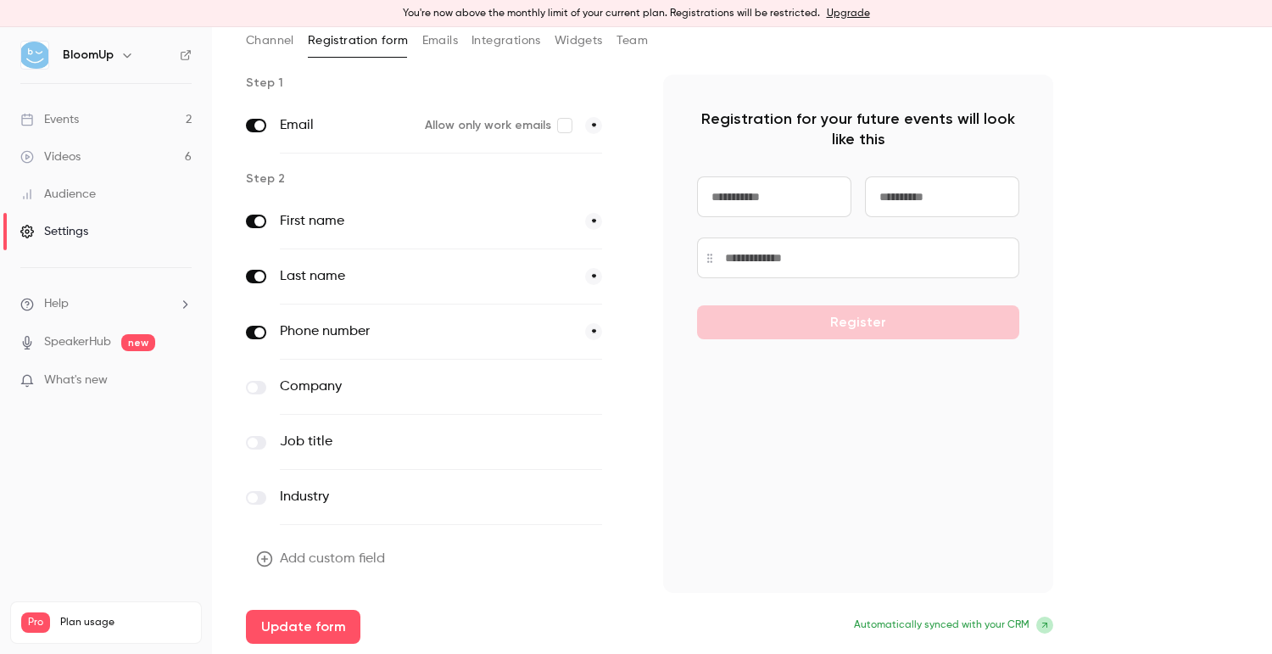
click at [334, 561] on button "Add custom field" at bounding box center [322, 559] width 153 height 34
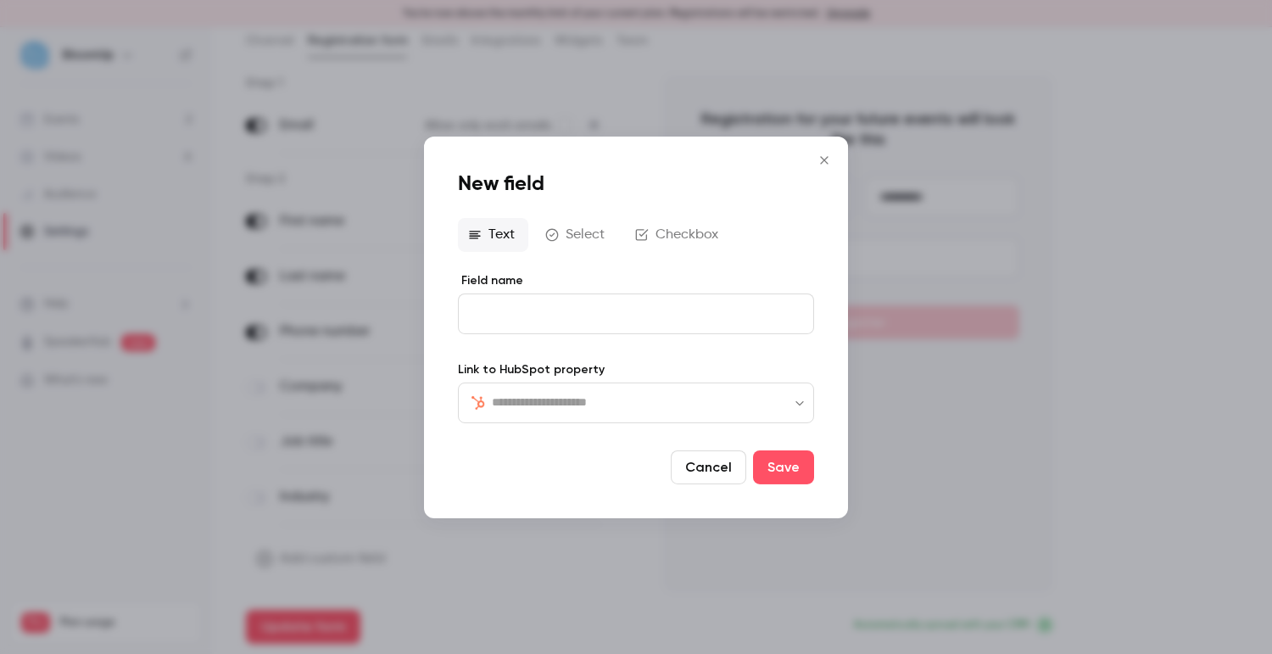
click at [635, 412] on input "text" at bounding box center [646, 402] width 309 height 20
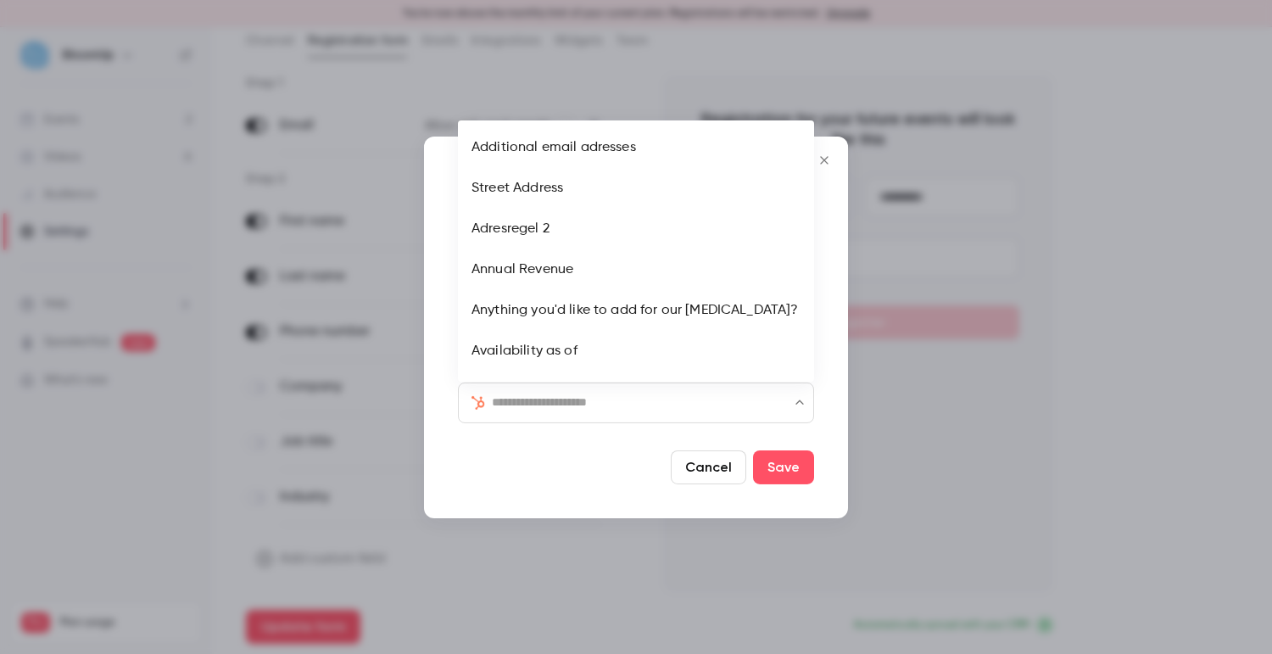
click at [635, 412] on input "text" at bounding box center [646, 402] width 309 height 20
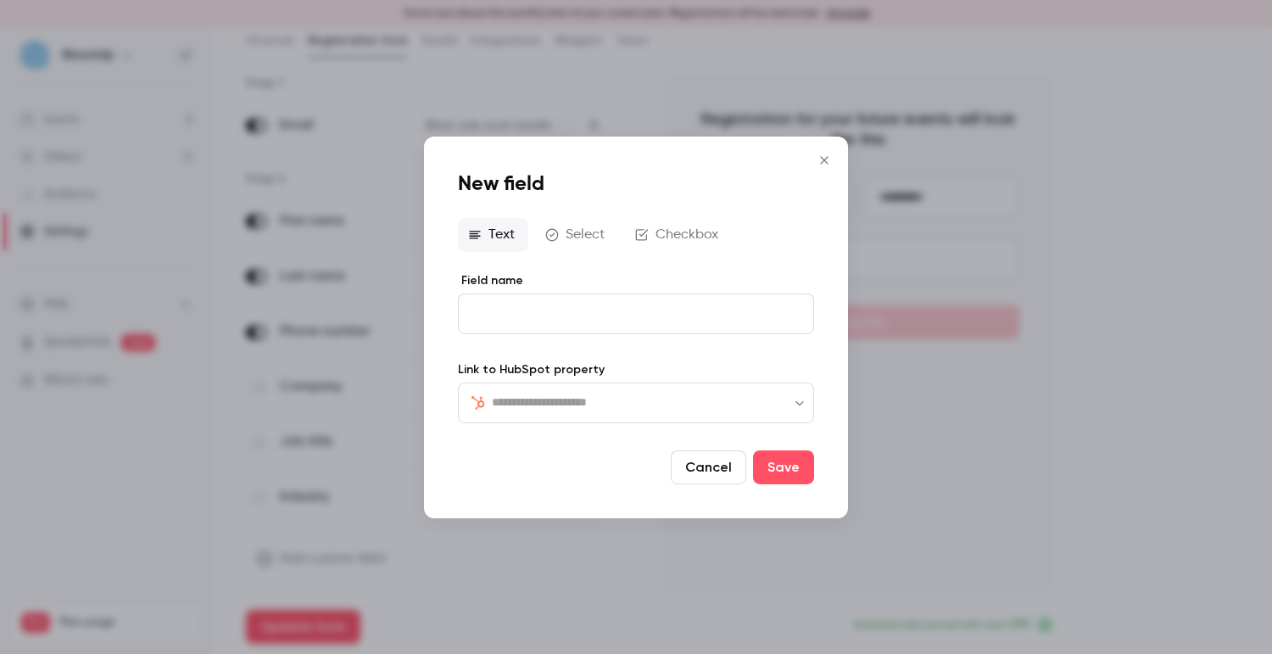
click at [584, 237] on button "Select" at bounding box center [576, 234] width 83 height 34
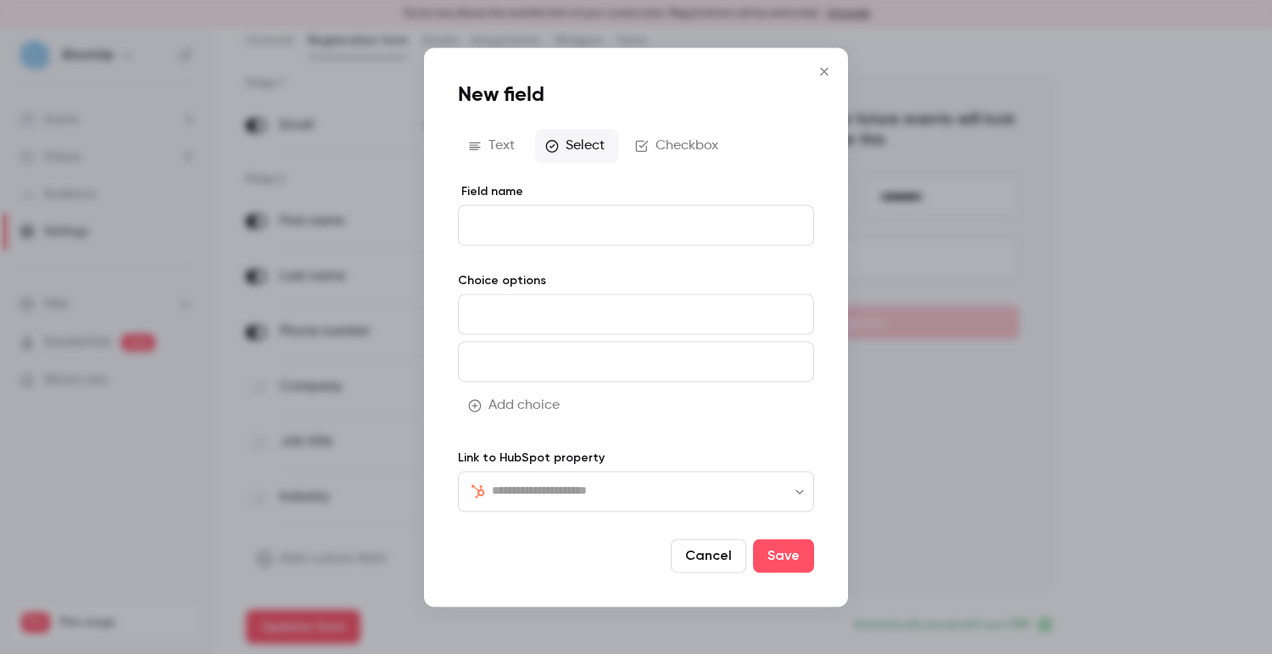
click at [685, 143] on button "Checkbox" at bounding box center [678, 146] width 107 height 34
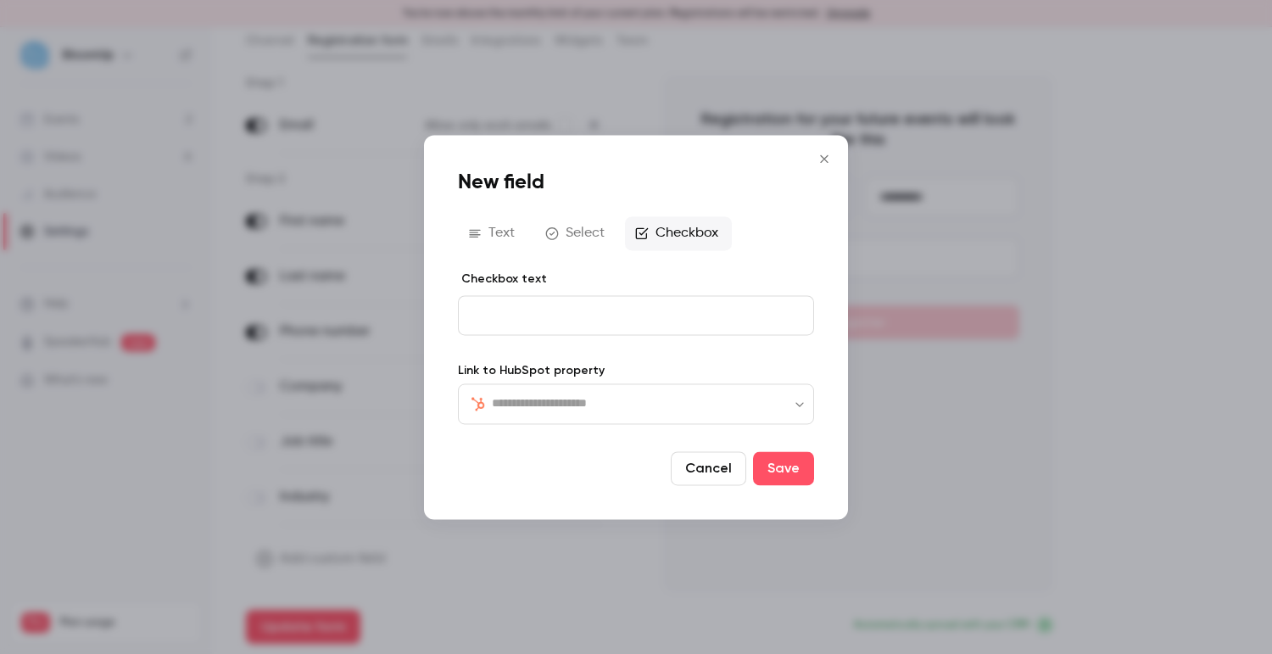
click at [818, 152] on icon "Close" at bounding box center [824, 159] width 20 height 14
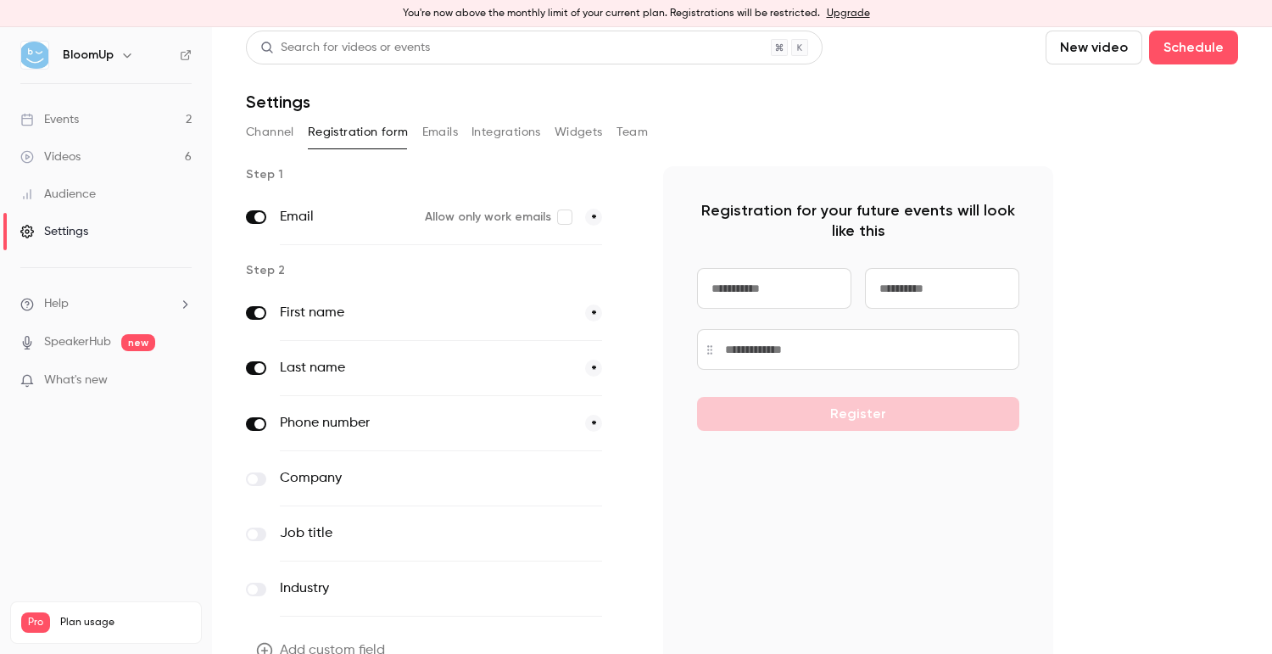
scroll to position [0, 0]
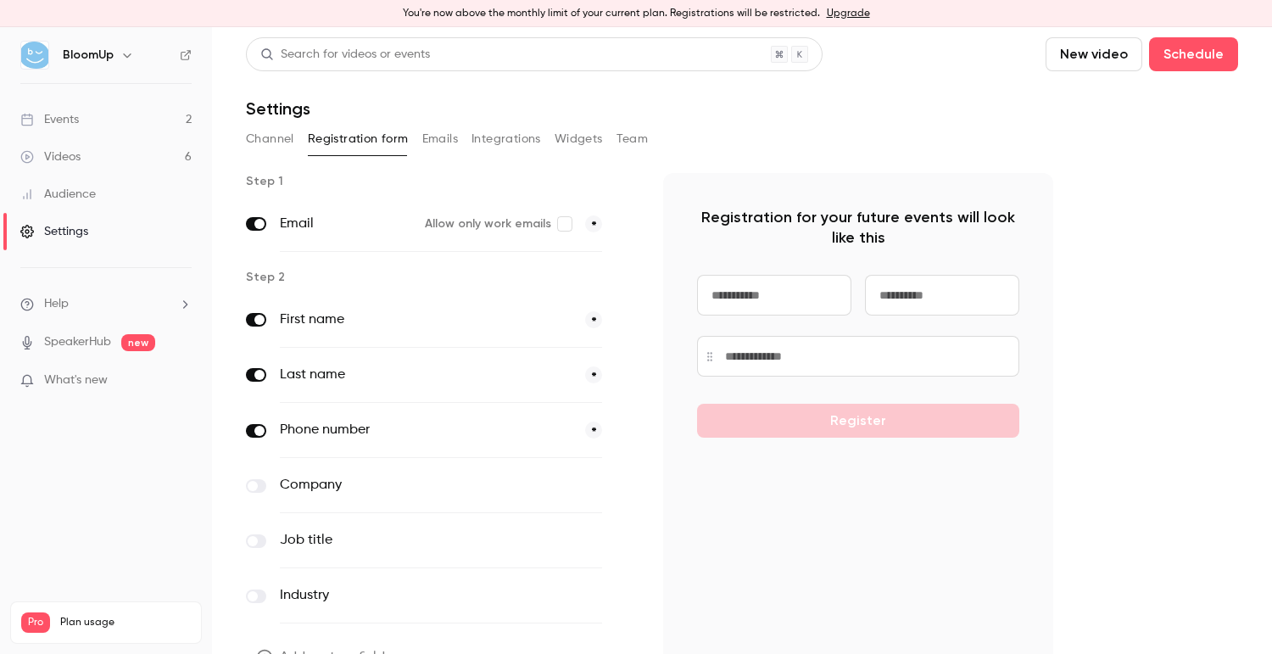
click at [86, 157] on link "Videos 6" at bounding box center [106, 156] width 212 height 37
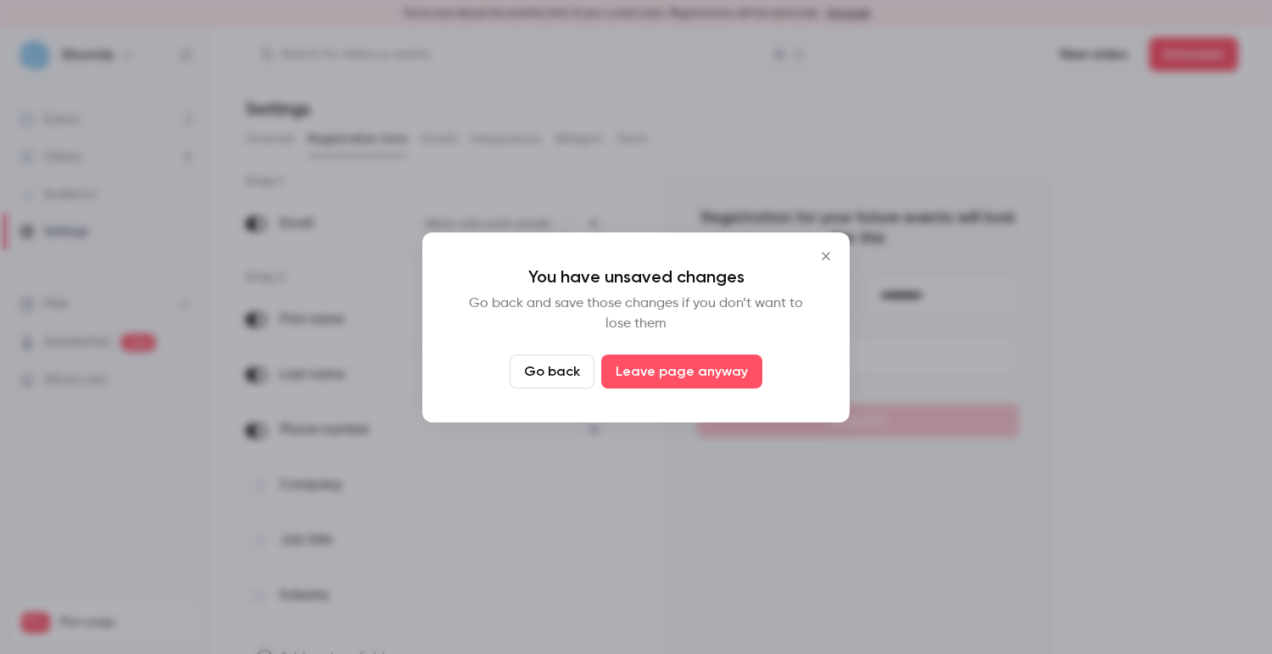
click at [821, 255] on icon "Close" at bounding box center [826, 256] width 20 height 14
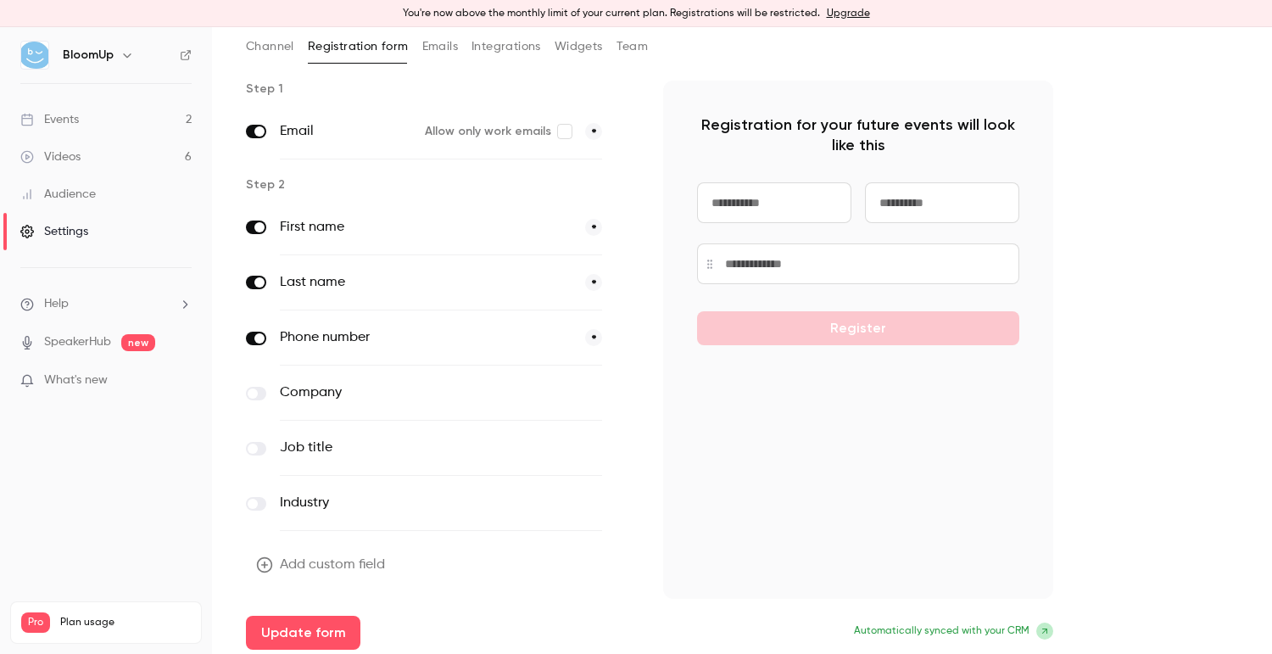
scroll to position [98, 0]
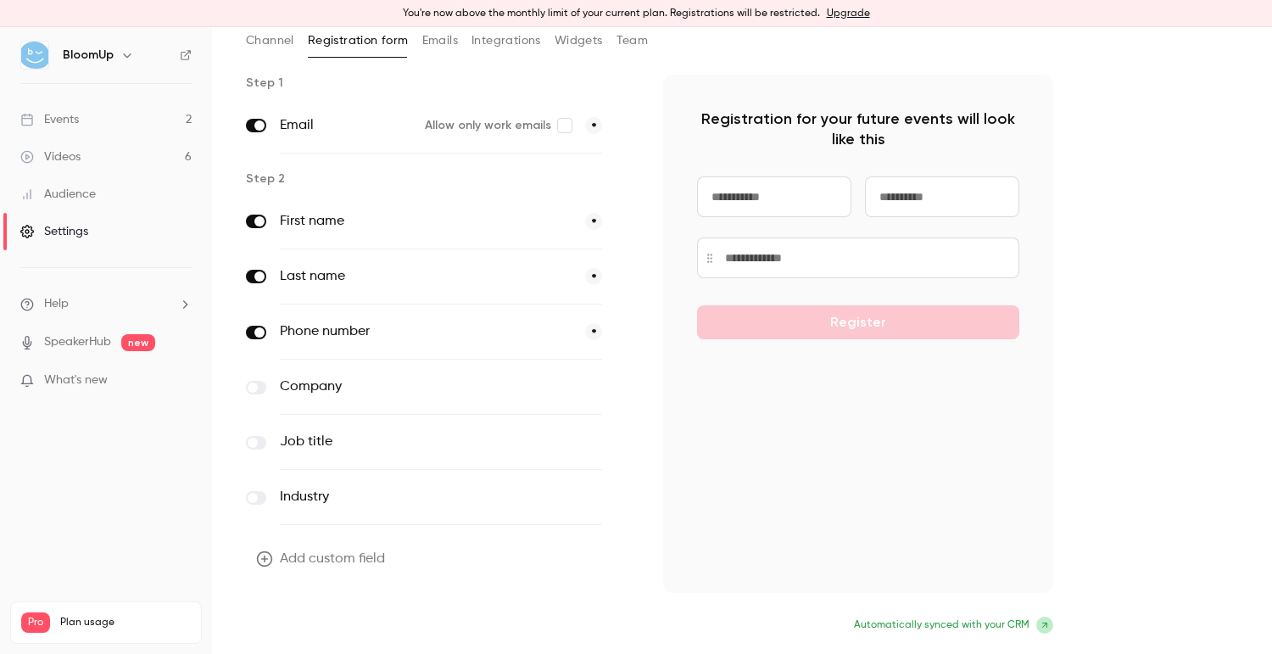
click at [312, 633] on button "Update form" at bounding box center [303, 627] width 115 height 34
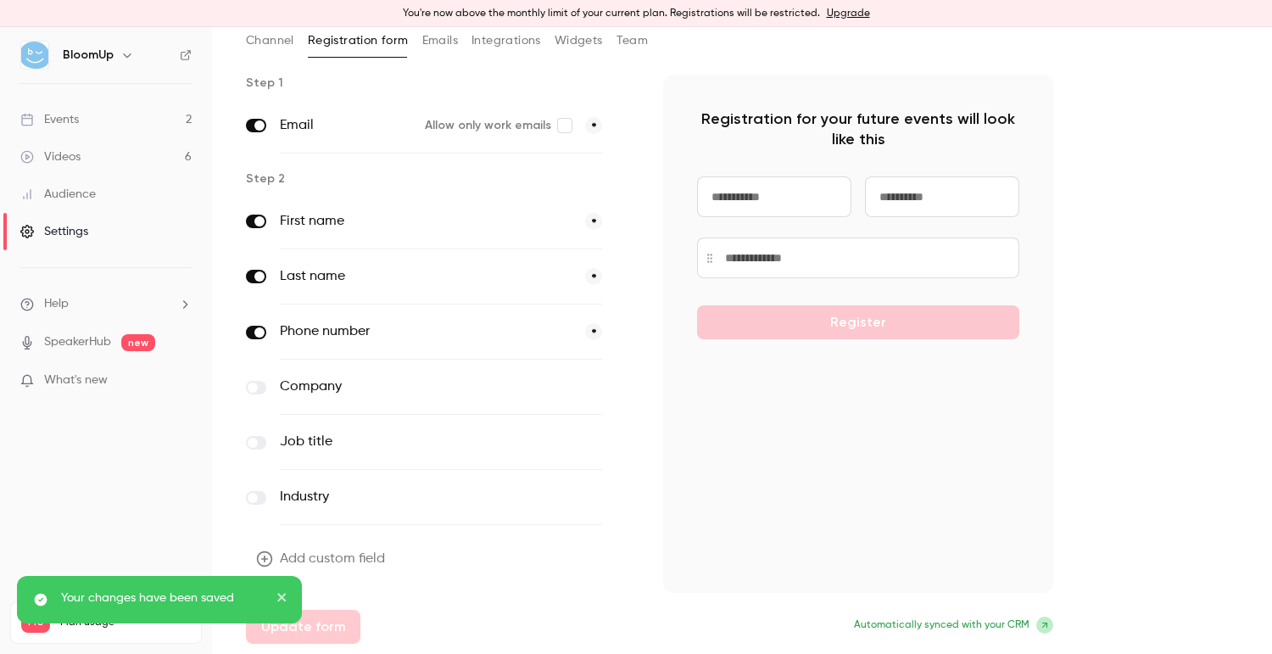
click at [97, 117] on link "Events 2" at bounding box center [106, 119] width 212 height 37
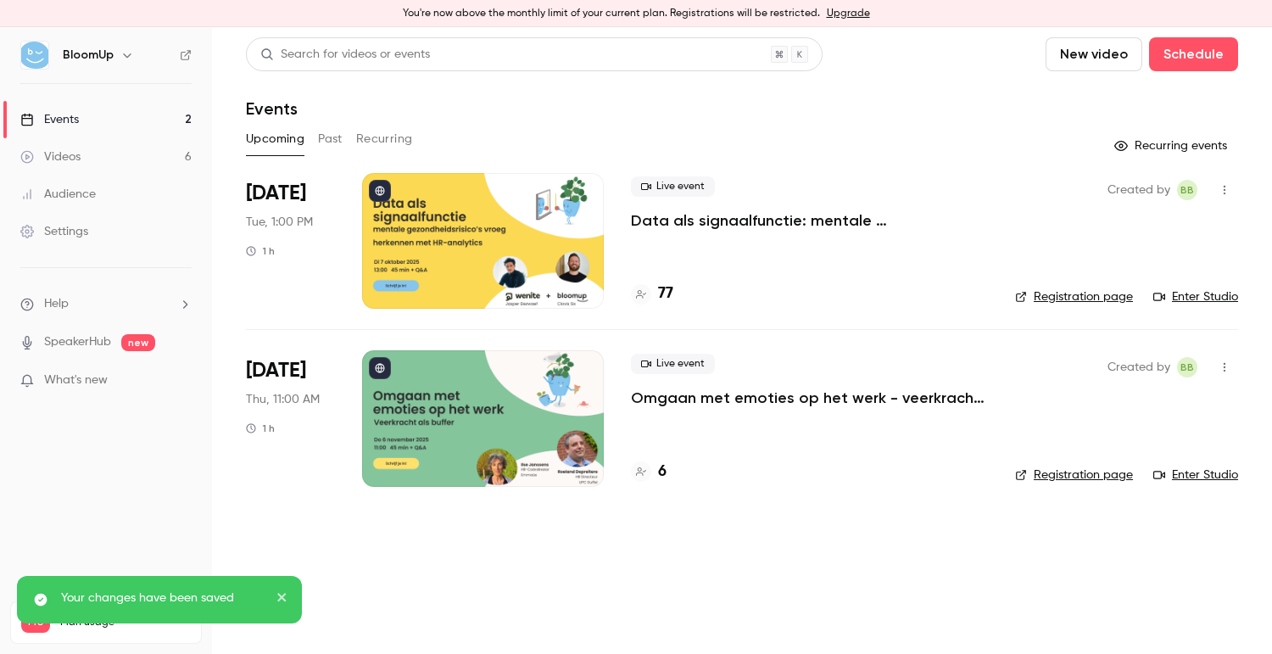
click at [125, 58] on icon "button" at bounding box center [127, 55] width 14 height 14
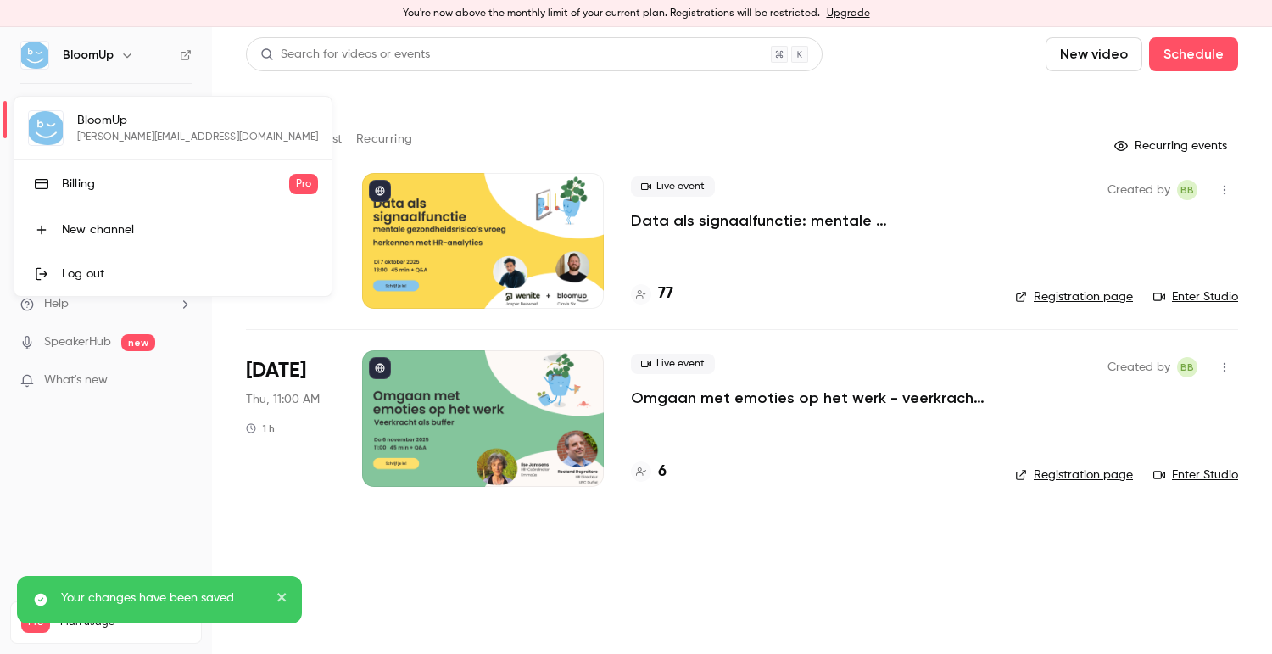
click at [115, 52] on div at bounding box center [636, 327] width 1272 height 654
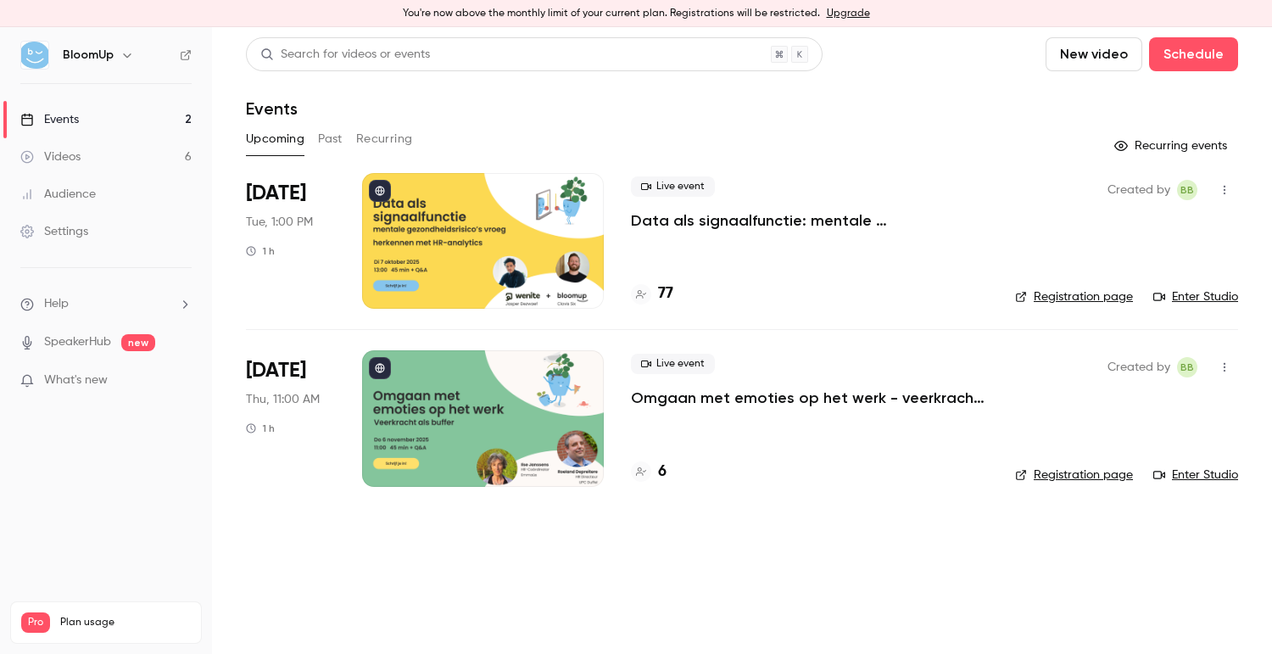
click at [1097, 302] on link "Registration page" at bounding box center [1074, 296] width 118 height 17
click at [381, 370] on icon at bounding box center [380, 368] width 9 height 9
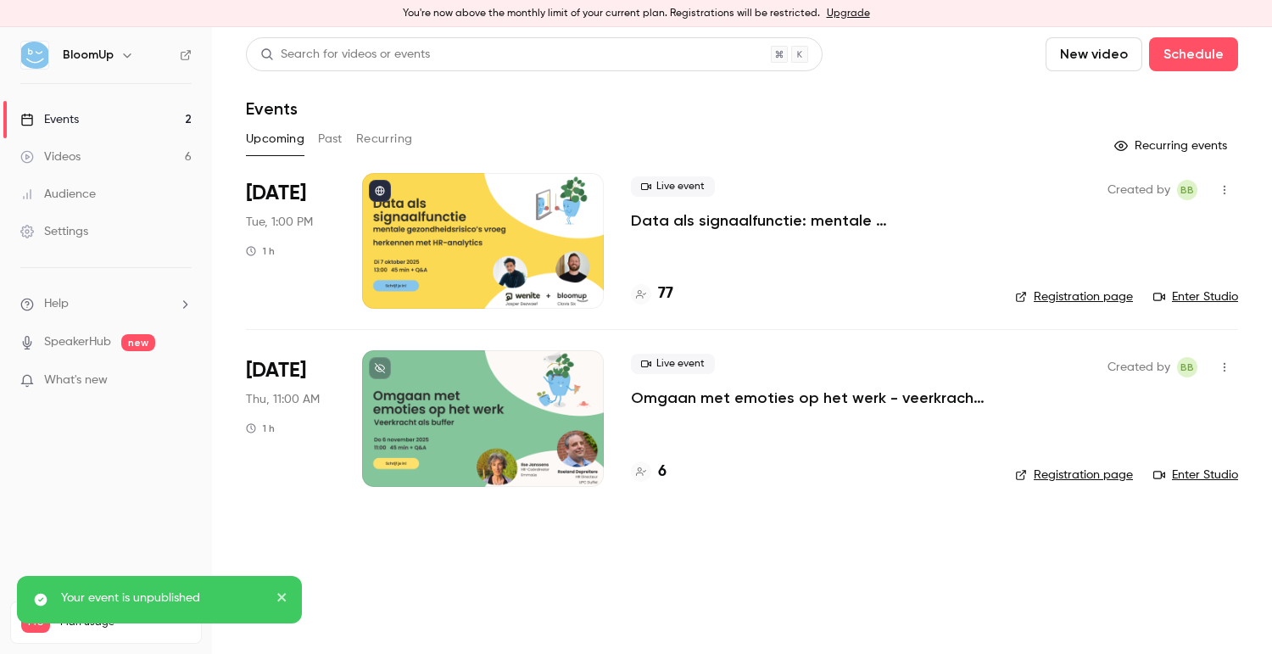
click at [1053, 470] on link "Registration page" at bounding box center [1074, 475] width 118 height 17
click at [375, 368] on icon at bounding box center [380, 368] width 10 height 10
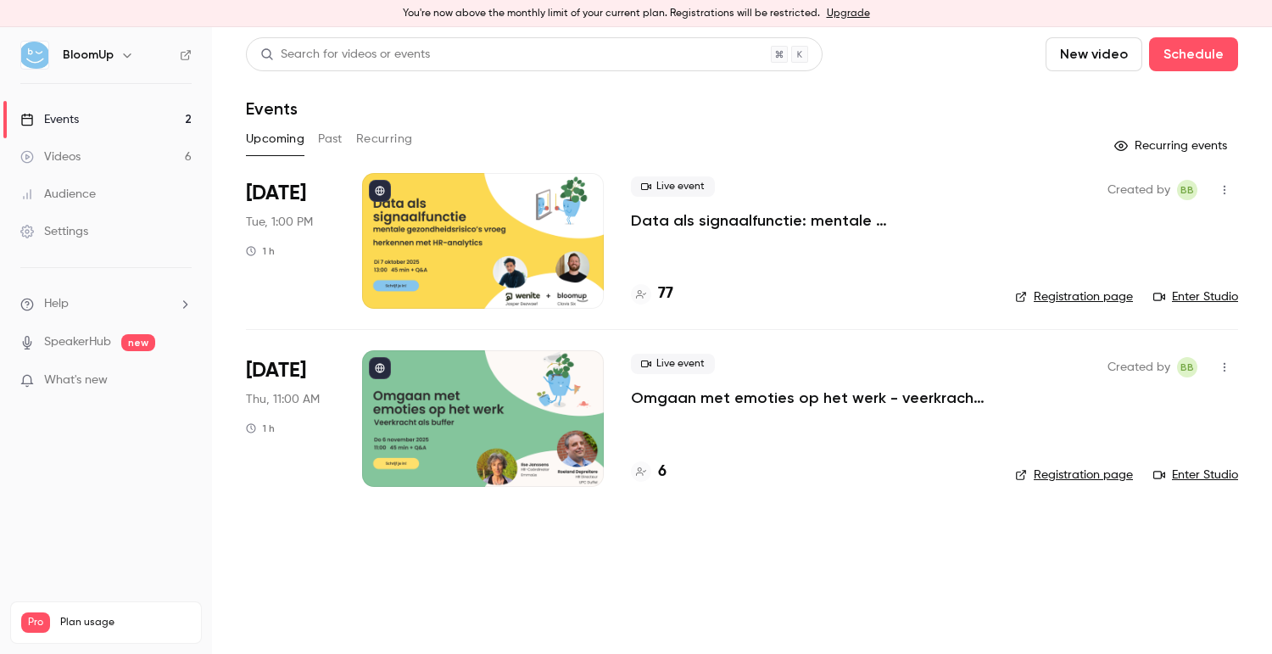
click at [737, 221] on p "Data als signaalfunctie: mentale gezondheidsrisico’s vroeg herkennen met HR-ana…" at bounding box center [809, 220] width 357 height 20
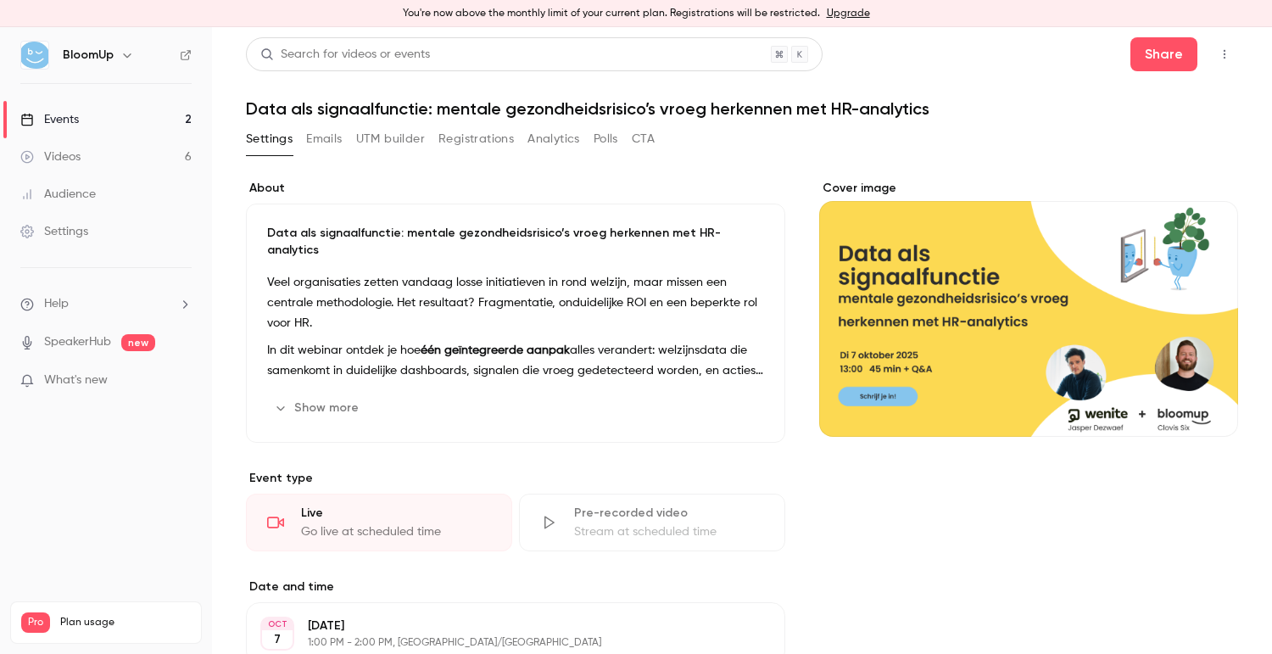
click at [614, 139] on button "Polls" at bounding box center [606, 139] width 25 height 27
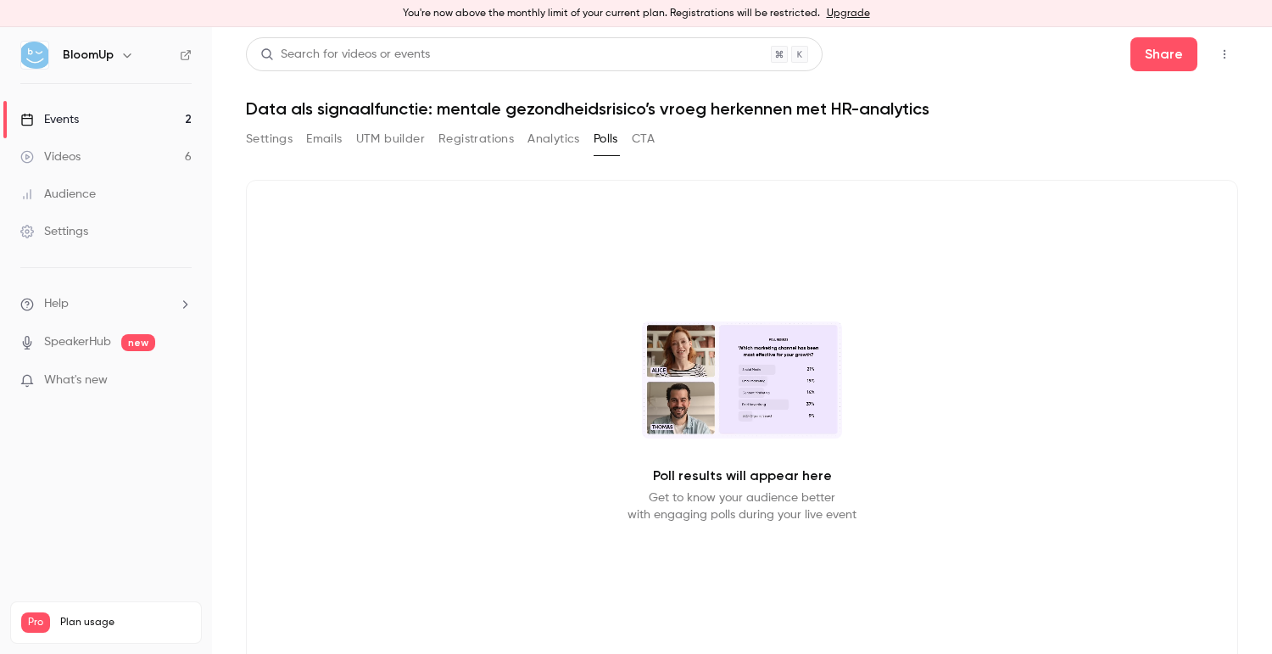
click at [555, 137] on button "Analytics" at bounding box center [554, 139] width 53 height 27
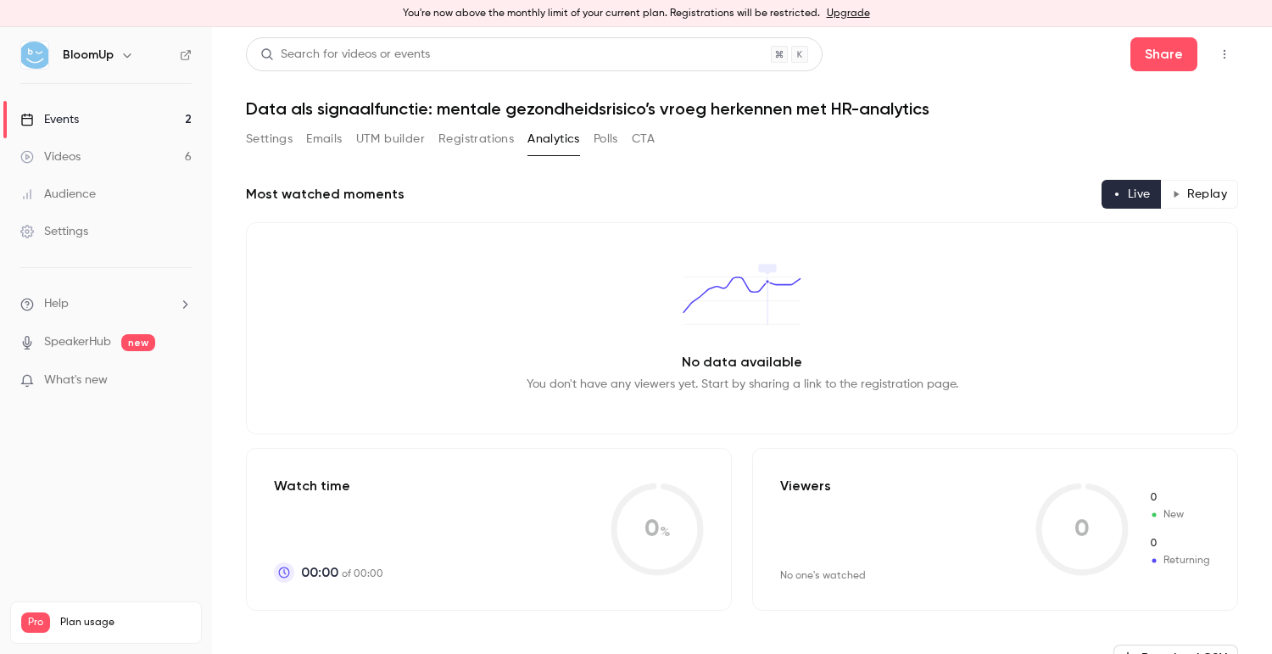
click at [488, 137] on button "Registrations" at bounding box center [476, 139] width 75 height 27
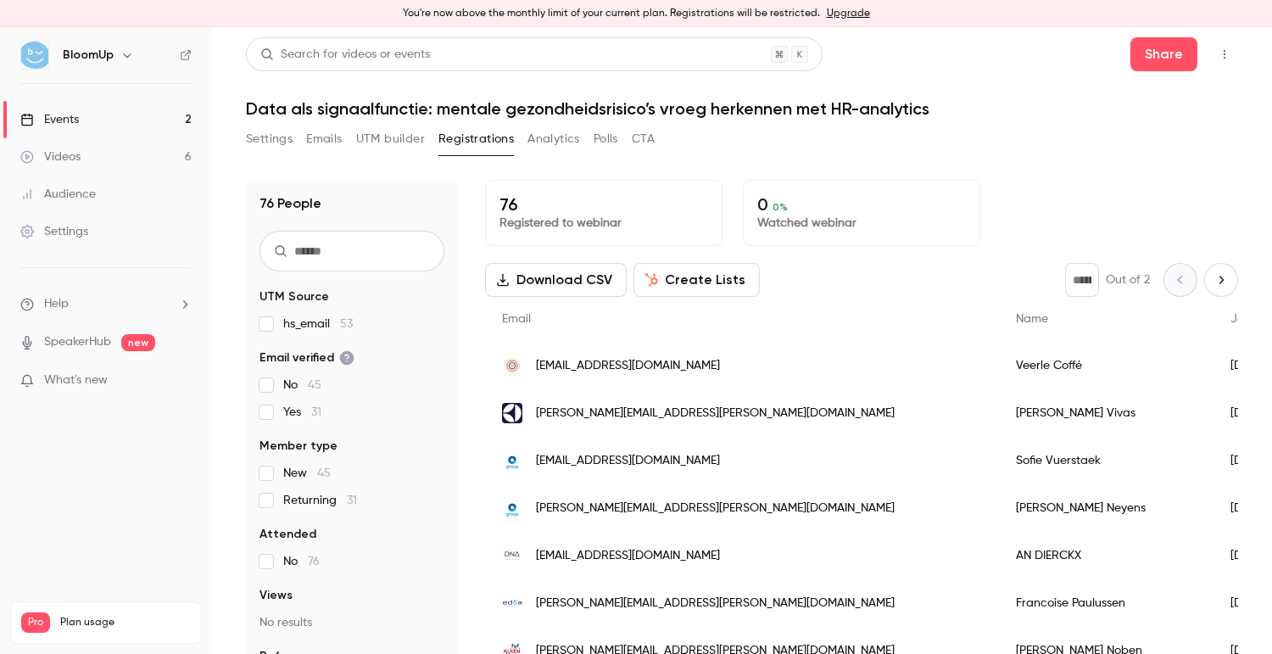
click at [663, 143] on div "Settings Emails UTM builder Registrations Analytics Polls CTA" at bounding box center [742, 143] width 992 height 34
click at [655, 144] on button "CTA" at bounding box center [643, 139] width 23 height 27
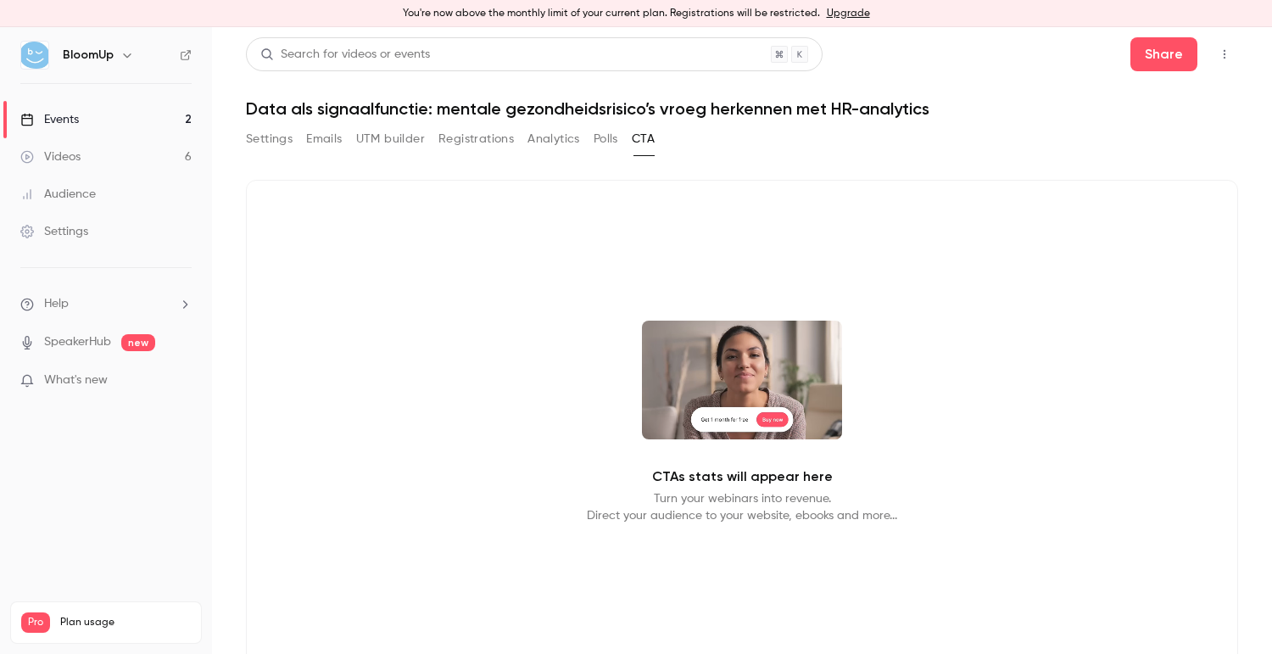
click at [381, 143] on button "UTM builder" at bounding box center [390, 139] width 69 height 27
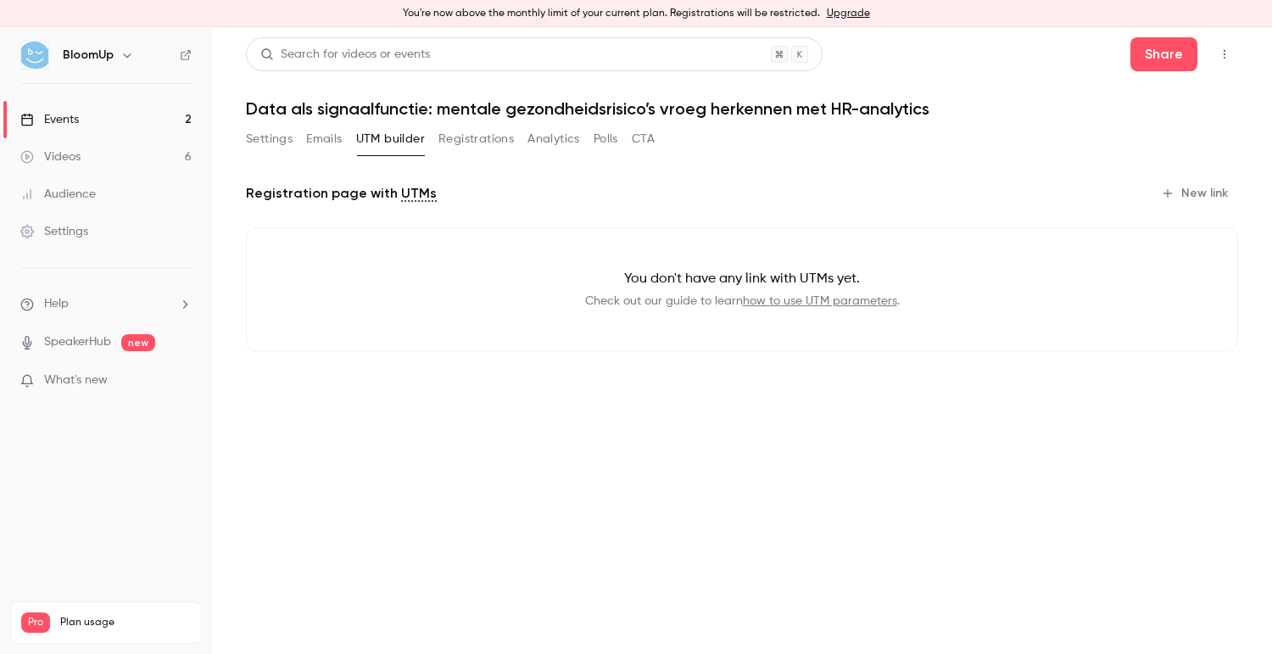
click at [316, 143] on button "Emails" at bounding box center [324, 139] width 36 height 27
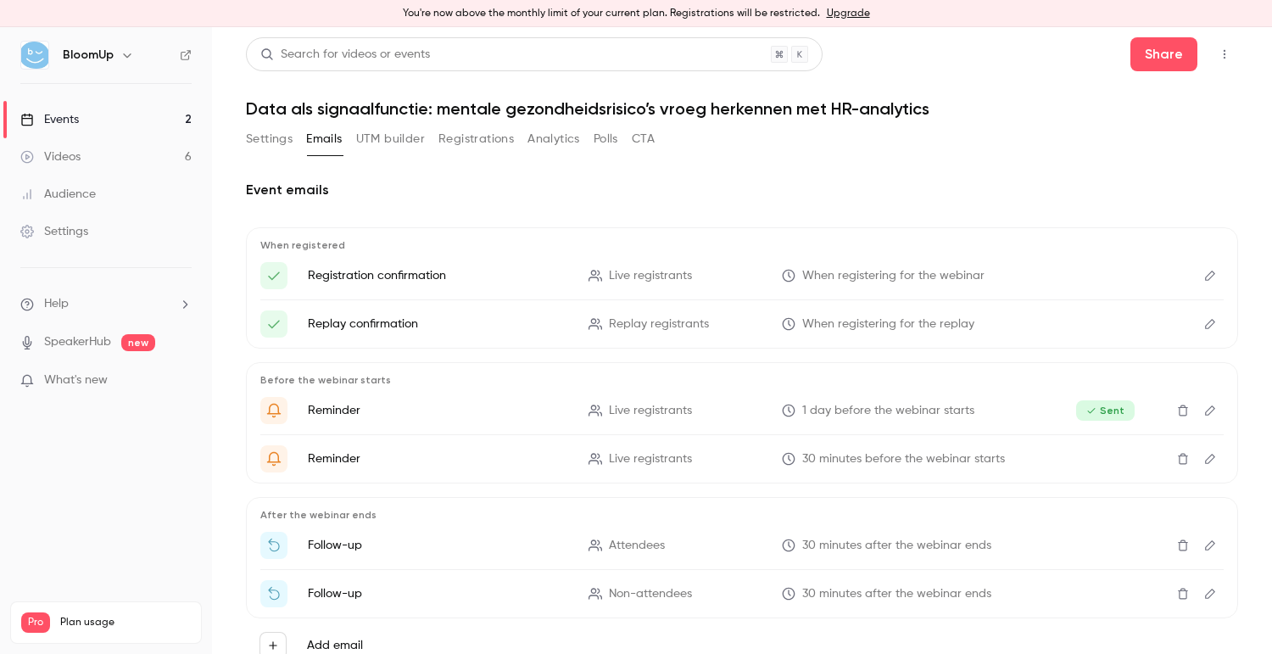
click at [361, 144] on button "UTM builder" at bounding box center [390, 139] width 69 height 27
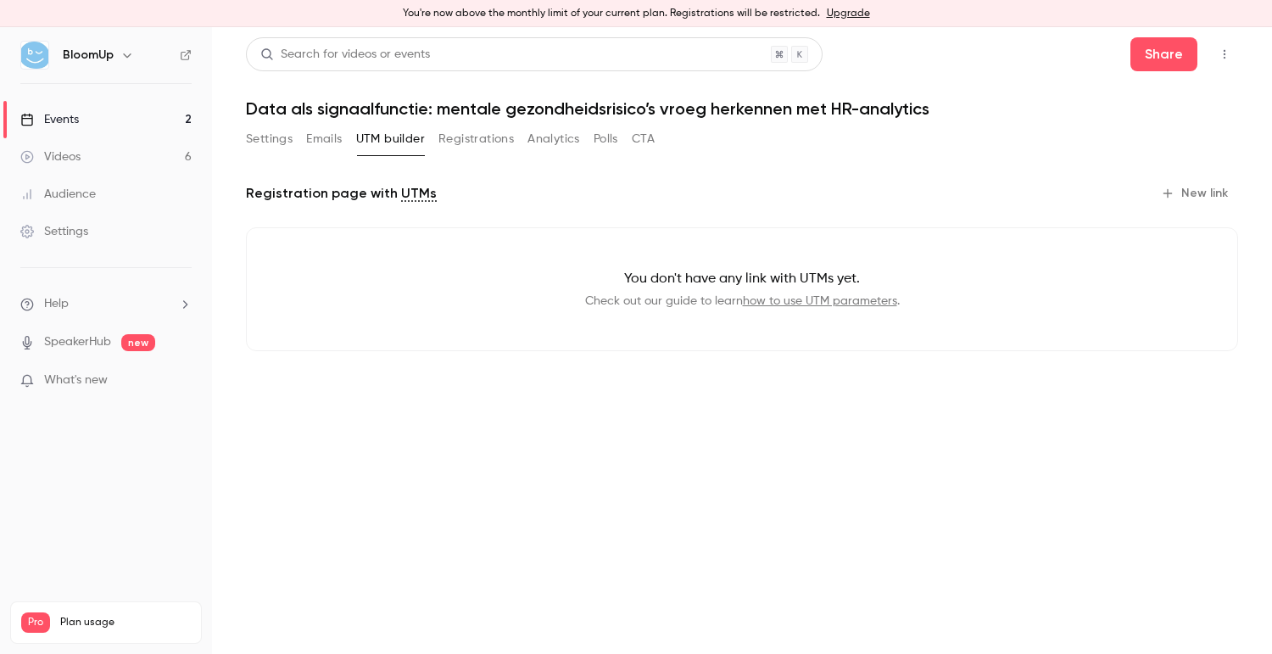
click at [1203, 192] on button "New link" at bounding box center [1197, 193] width 84 height 27
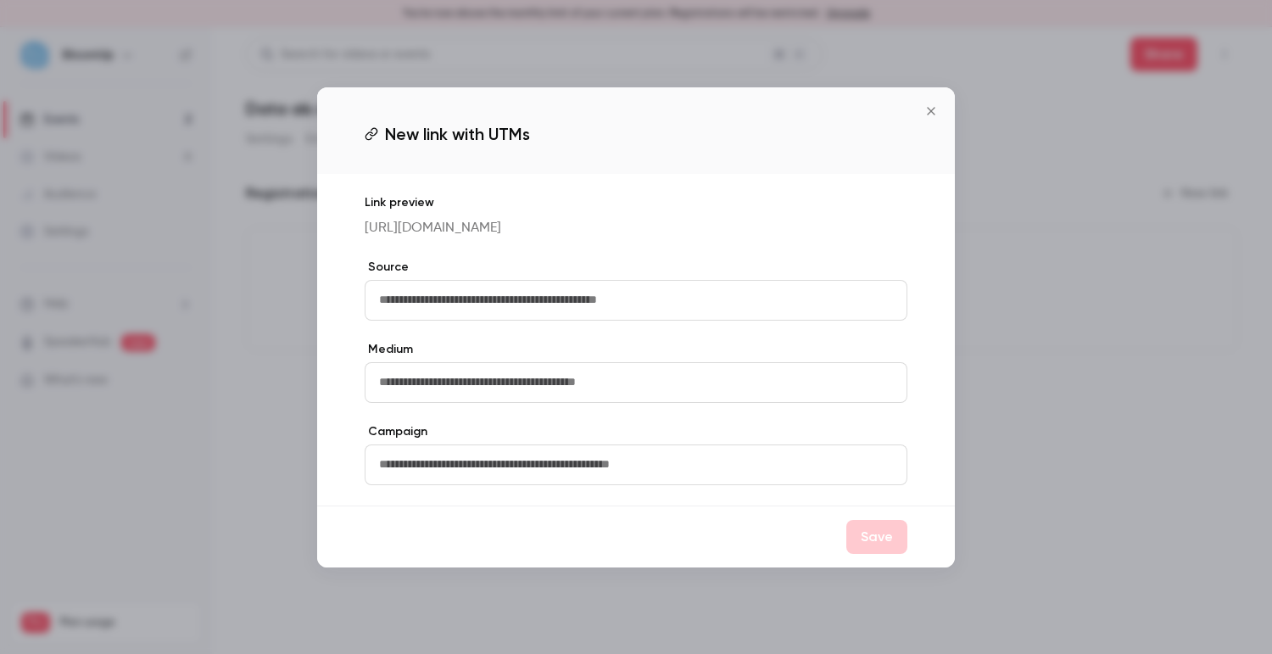
click at [926, 109] on icon "Close" at bounding box center [931, 111] width 20 height 14
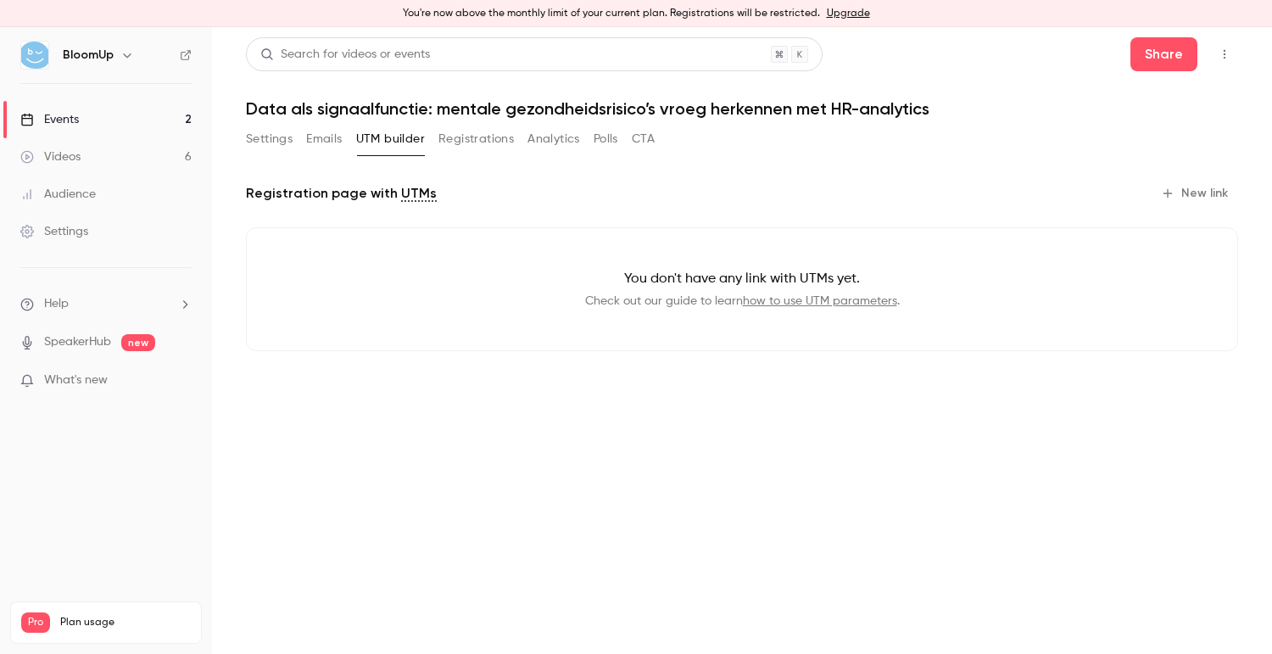
click at [340, 149] on button "Emails" at bounding box center [324, 139] width 36 height 27
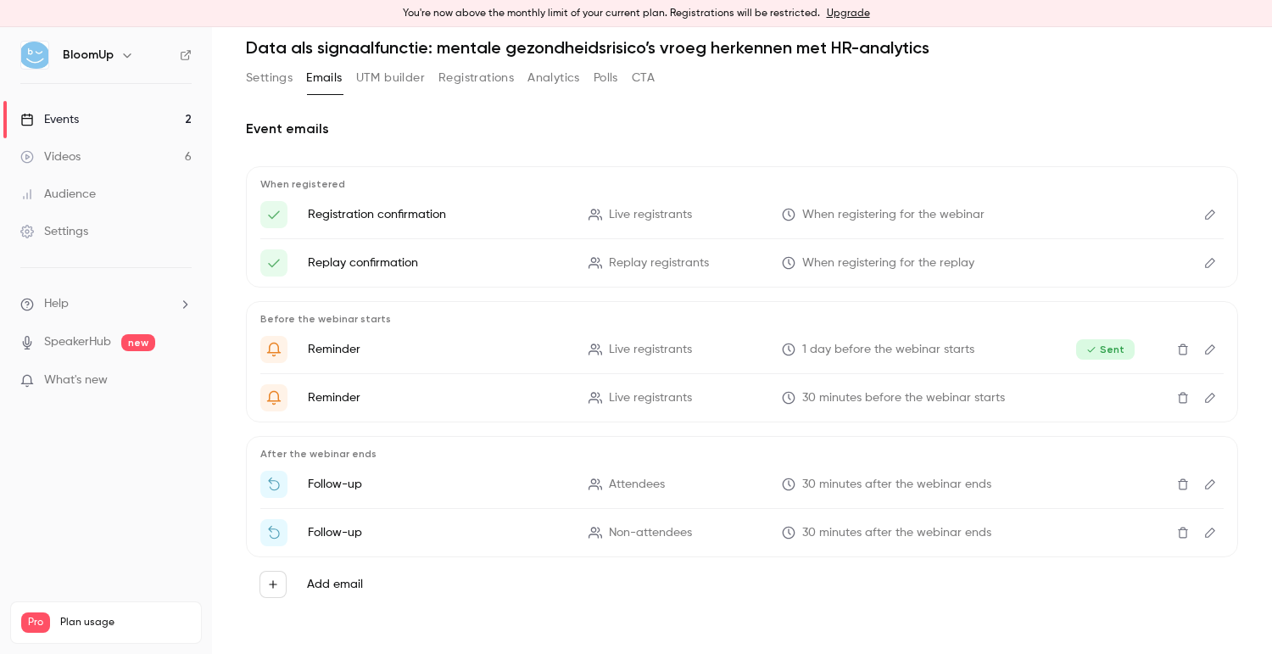
scroll to position [63, 0]
click at [267, 83] on button "Settings" at bounding box center [269, 76] width 47 height 27
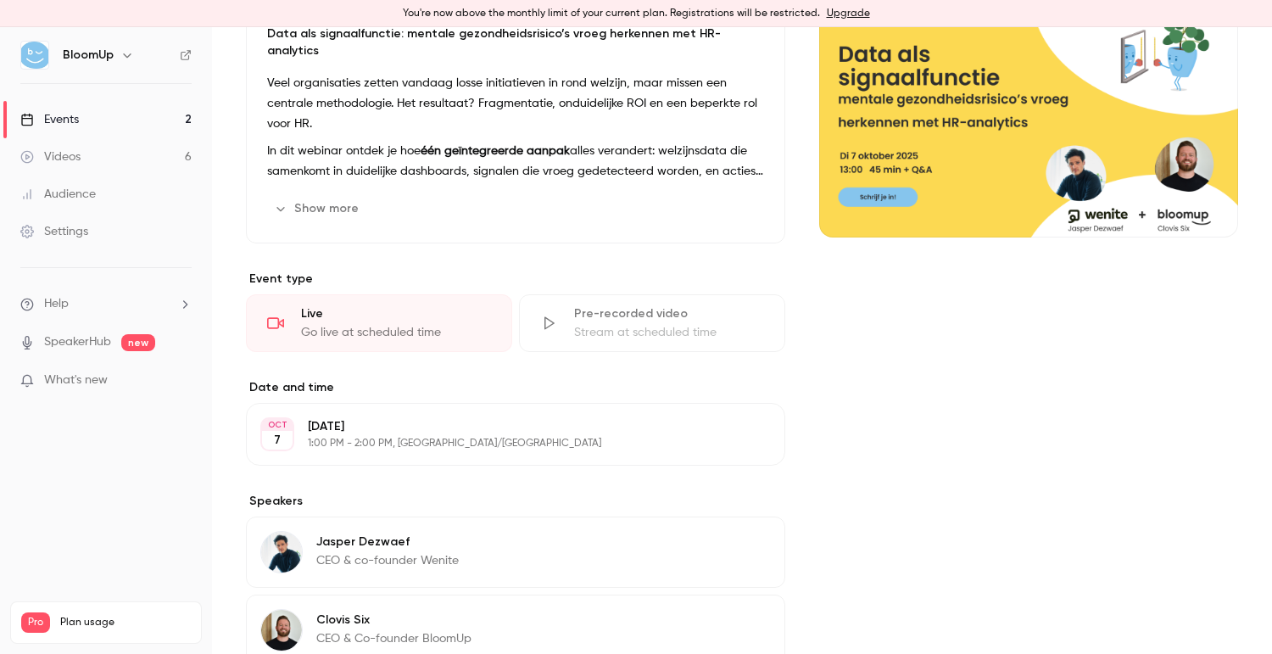
scroll to position [376, 0]
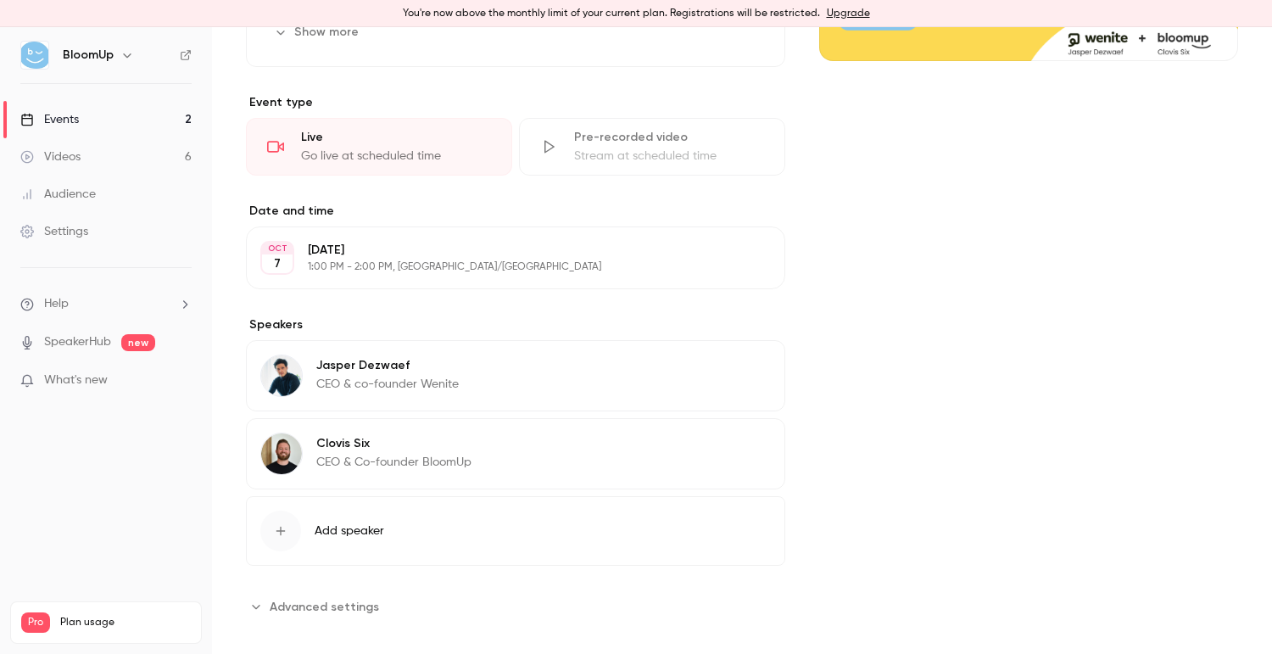
click at [342, 598] on span "Advanced settings" at bounding box center [324, 607] width 109 height 18
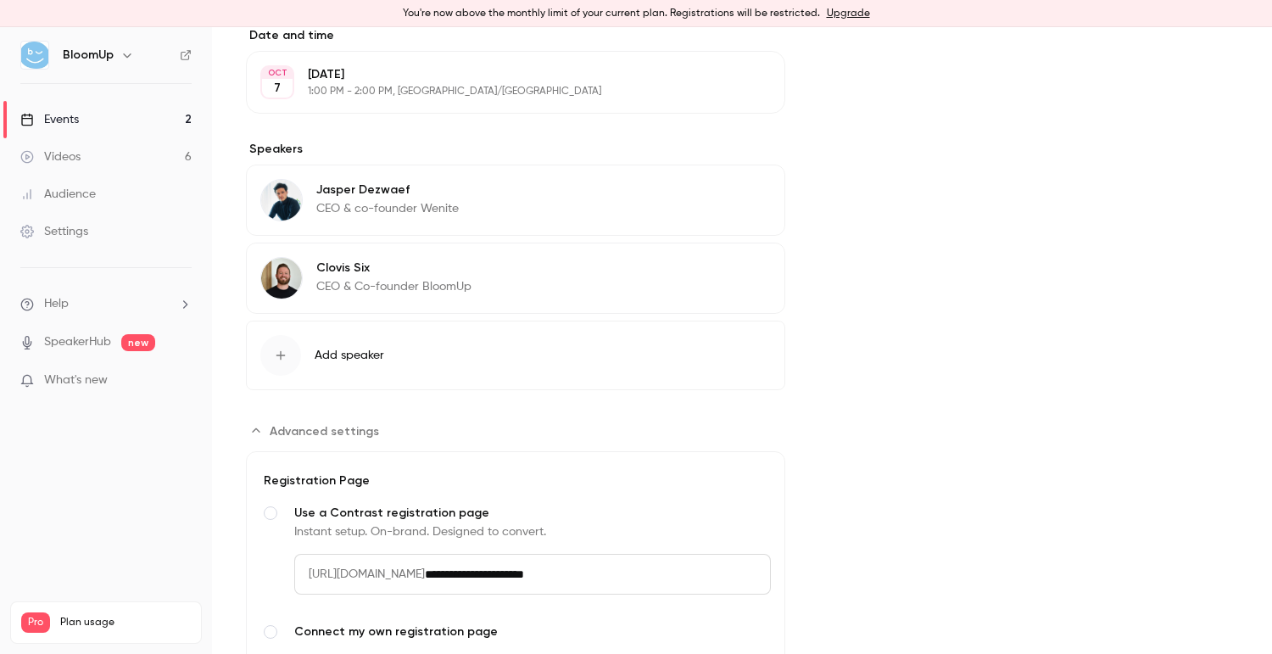
scroll to position [703, 0]
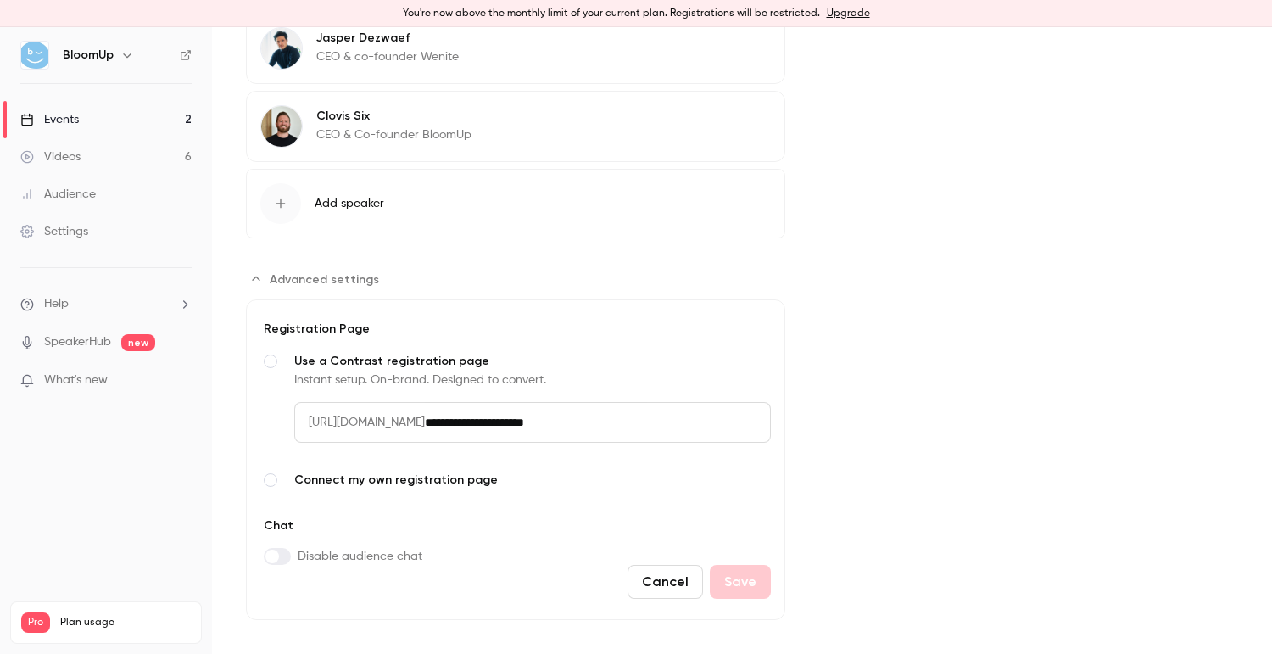
click at [409, 472] on span "Connect my own registration page" at bounding box center [532, 480] width 477 height 17
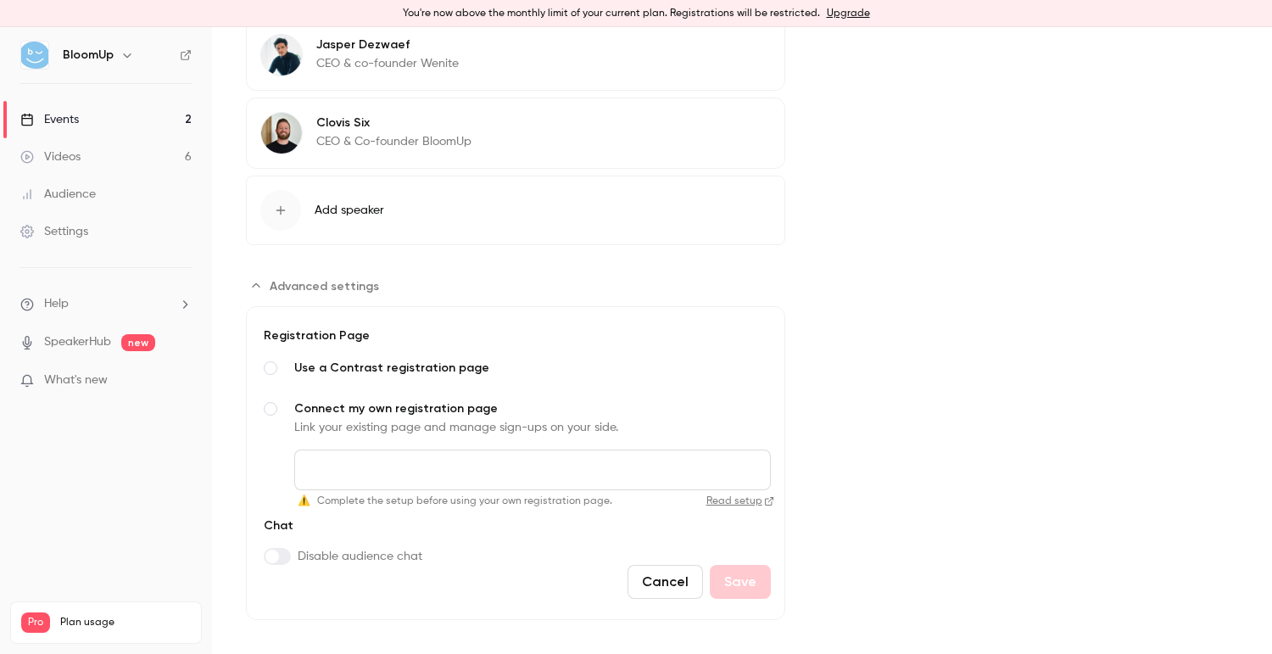
click at [361, 360] on span "Use a Contrast registration page" at bounding box center [532, 368] width 477 height 17
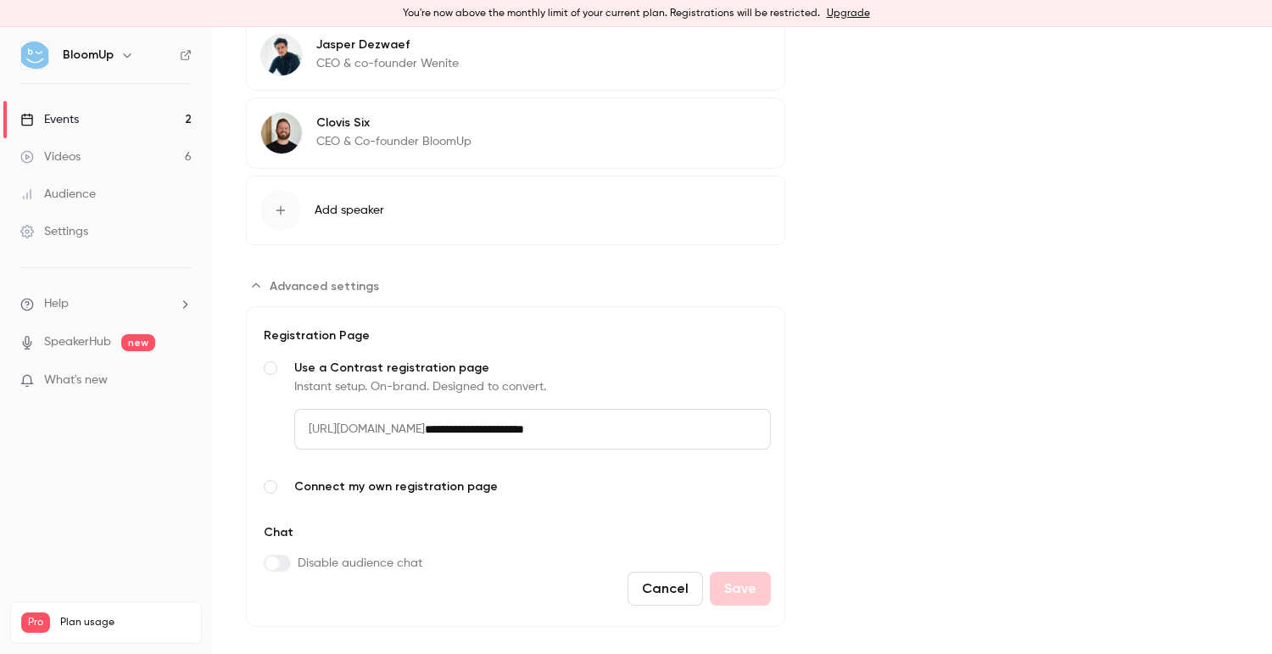
click at [412, 478] on span "Connect my own registration page" at bounding box center [532, 486] width 477 height 17
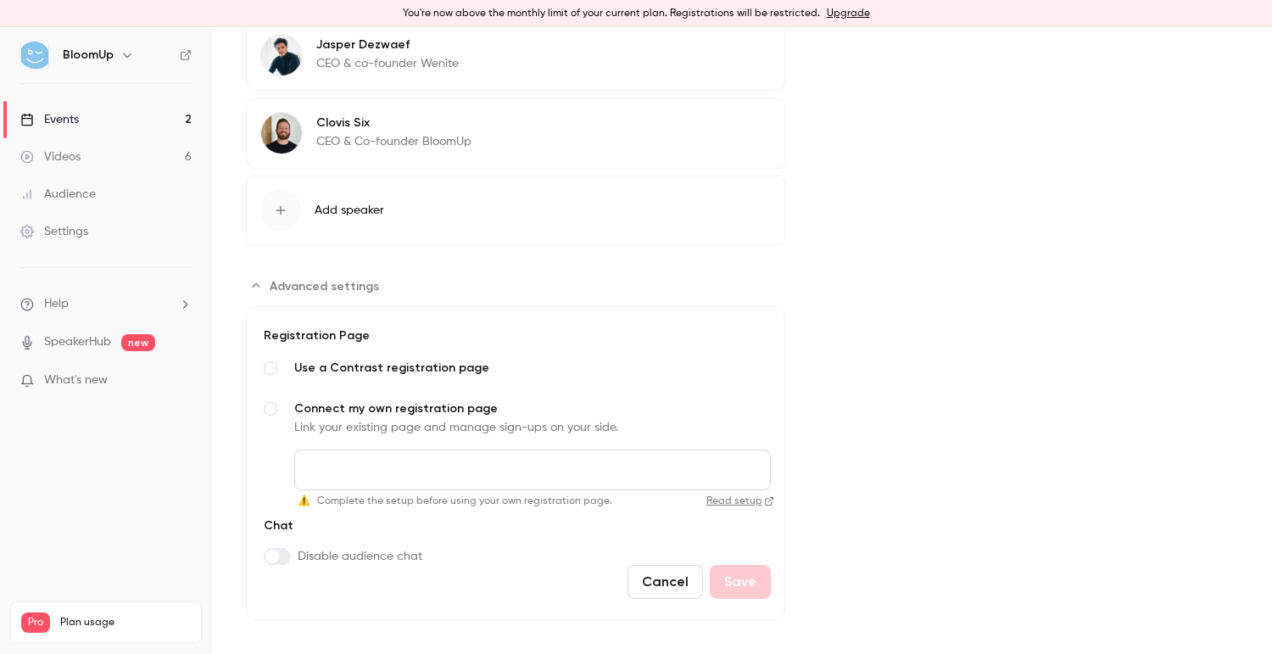
click at [736, 495] on link "Read setup" at bounding box center [696, 502] width 155 height 14
